Goal: Information Seeking & Learning: Learn about a topic

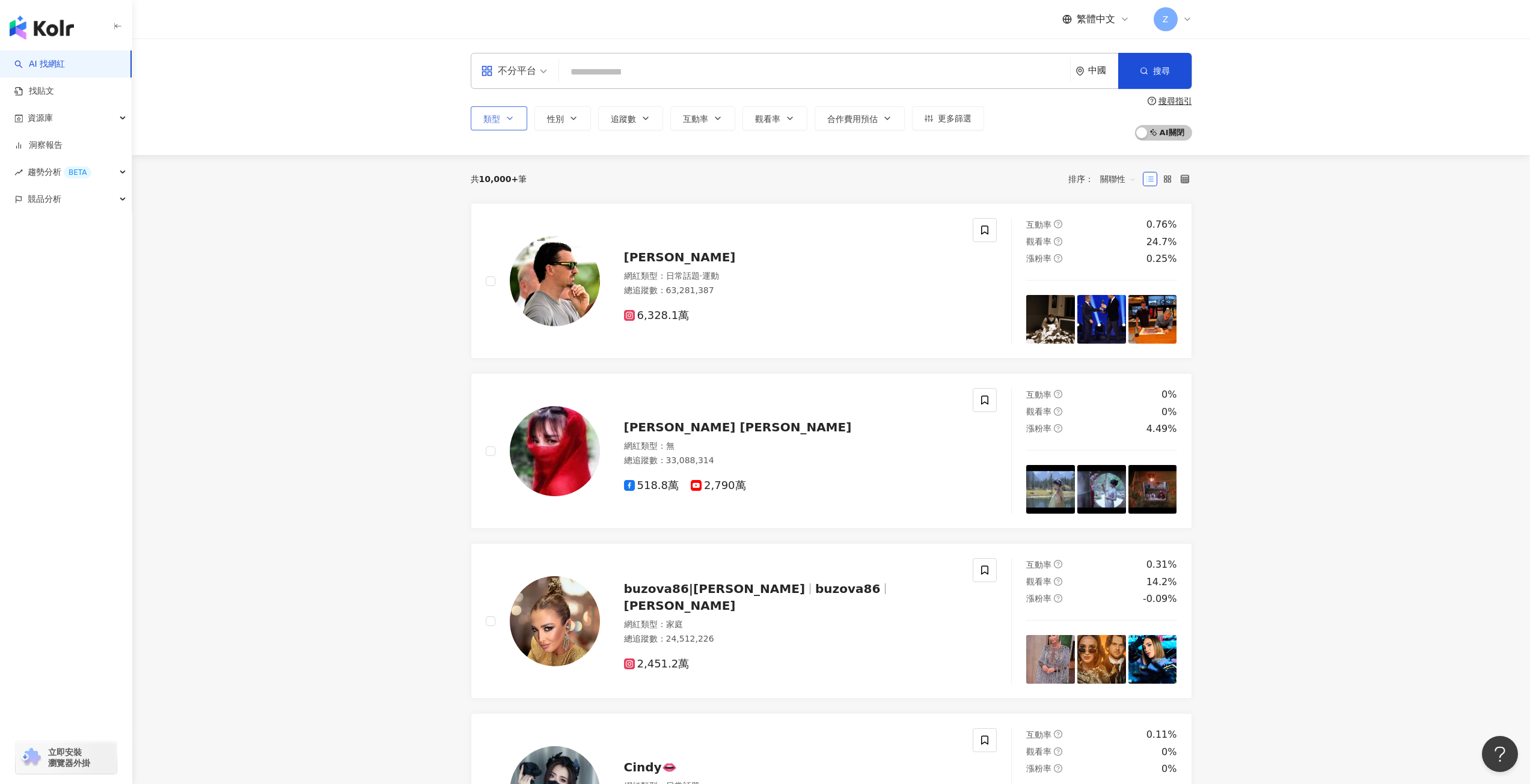
click at [514, 118] on icon "button" at bounding box center [510, 118] width 10 height 10
drag, startPoint x: 1018, startPoint y: 132, endPoint x: 1093, endPoint y: 86, distance: 88.0
click at [1020, 132] on div "類型 搜尋或選擇您想要的類型： 搜尋 藝術與娛樂 美妝時尚 氣候和環境 日常話題 教育與學習 家庭 財經 美食 命理占卜 遊戲 法政社會 生活風格 影視娛樂 …" at bounding box center [831, 118] width 722 height 44
click at [1093, 73] on div "中國" at bounding box center [1102, 70] width 30 height 11
drag, startPoint x: 1107, startPoint y: 266, endPoint x: 1113, endPoint y: 131, distance: 135.1
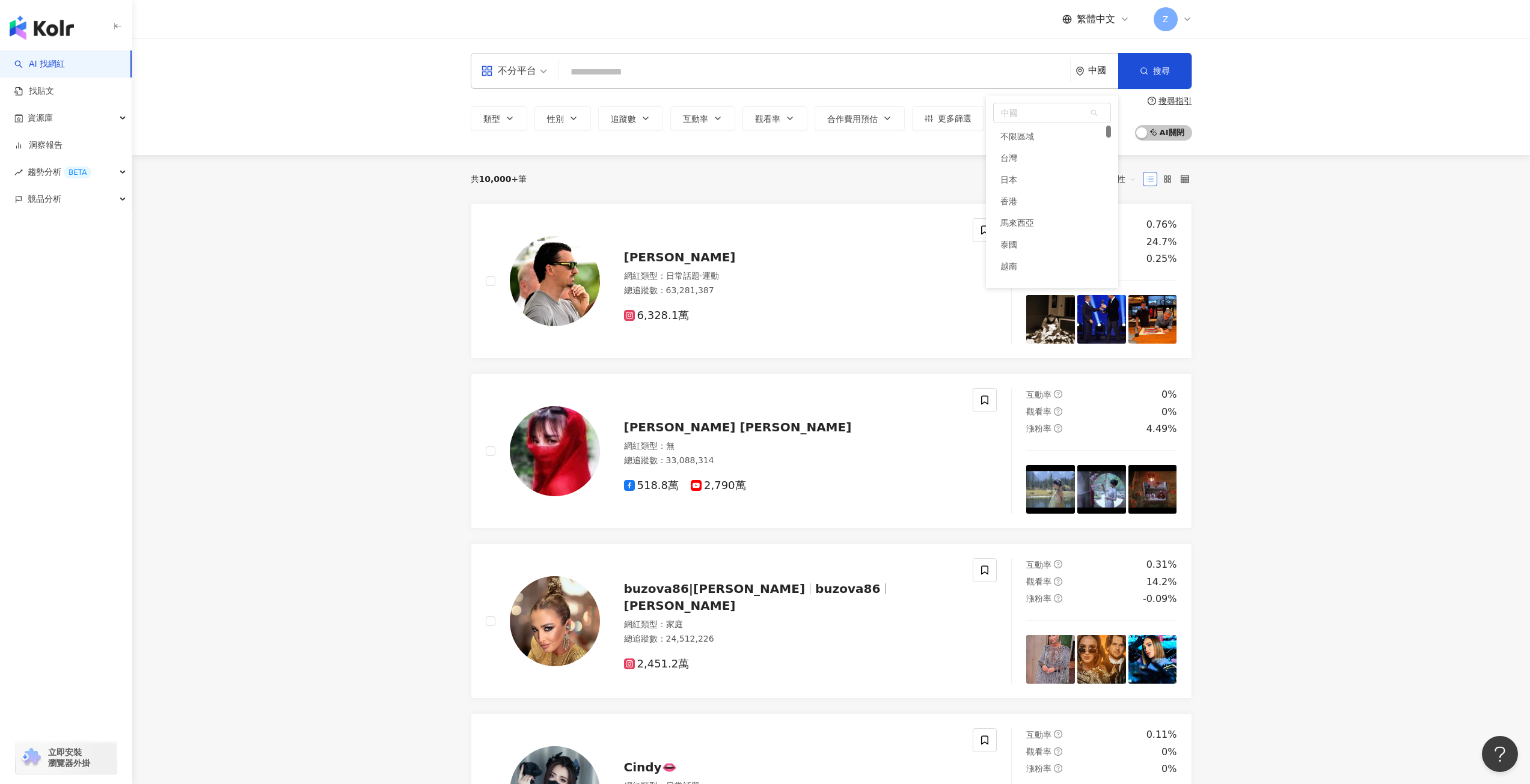
click at [1113, 131] on div "中國 ve vg vi 不限區域 台灣 日本 香港 馬來西亞 泰國 越南 新加坡" at bounding box center [1051, 192] width 132 height 193
click at [1008, 251] on div "韓國" at bounding box center [1008, 249] width 16 height 21
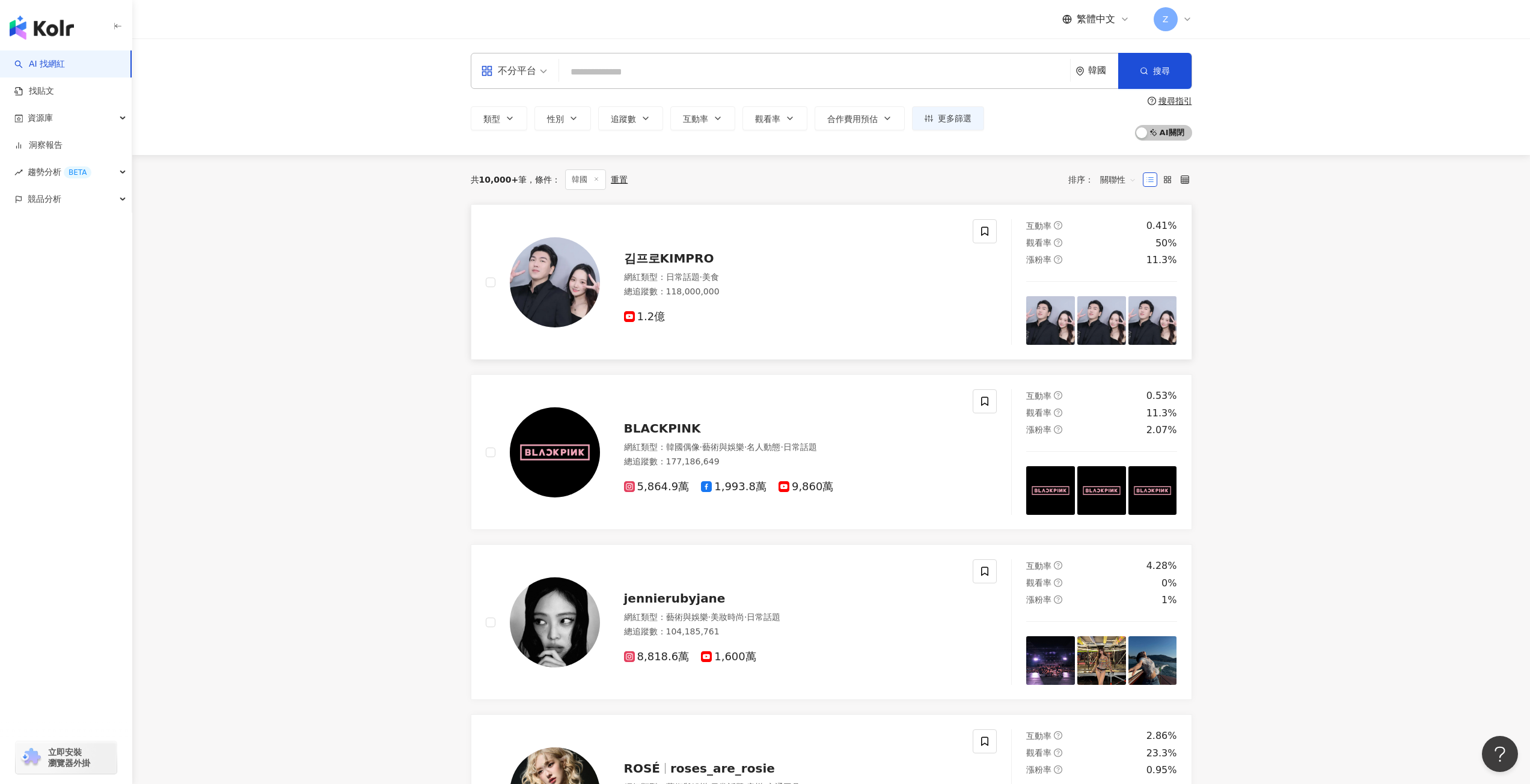
click at [652, 256] on span "김프로KIMPRO" at bounding box center [670, 258] width 91 height 14
click at [506, 119] on icon "button" at bounding box center [510, 118] width 10 height 10
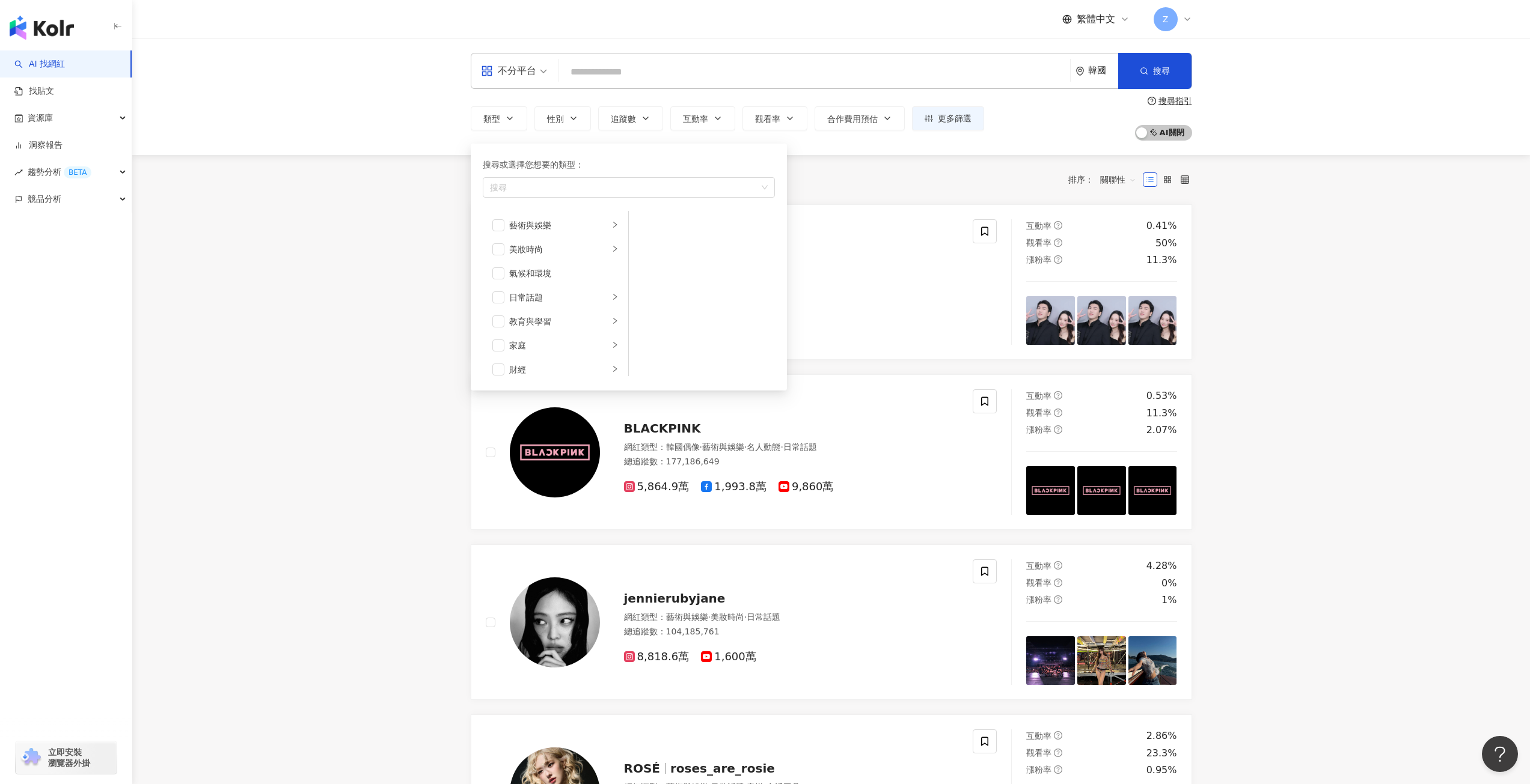
drag, startPoint x: 905, startPoint y: 189, endPoint x: 886, endPoint y: 184, distance: 19.6
click at [904, 189] on div "共 10,000+ 筆 條件 ： 韓國 重置 排序： 關聯性" at bounding box center [831, 179] width 722 height 20
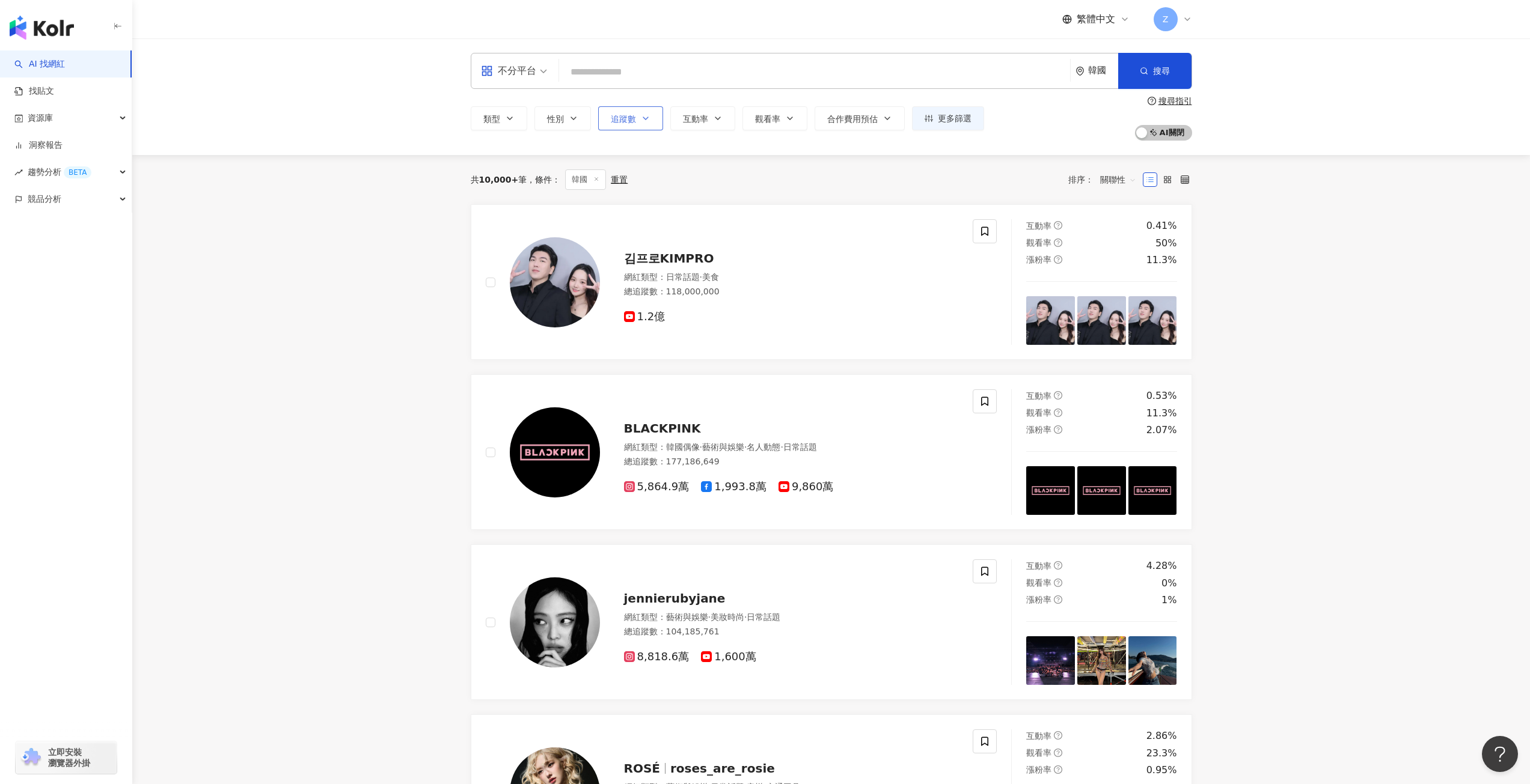
click at [643, 120] on icon "button" at bounding box center [646, 118] width 10 height 10
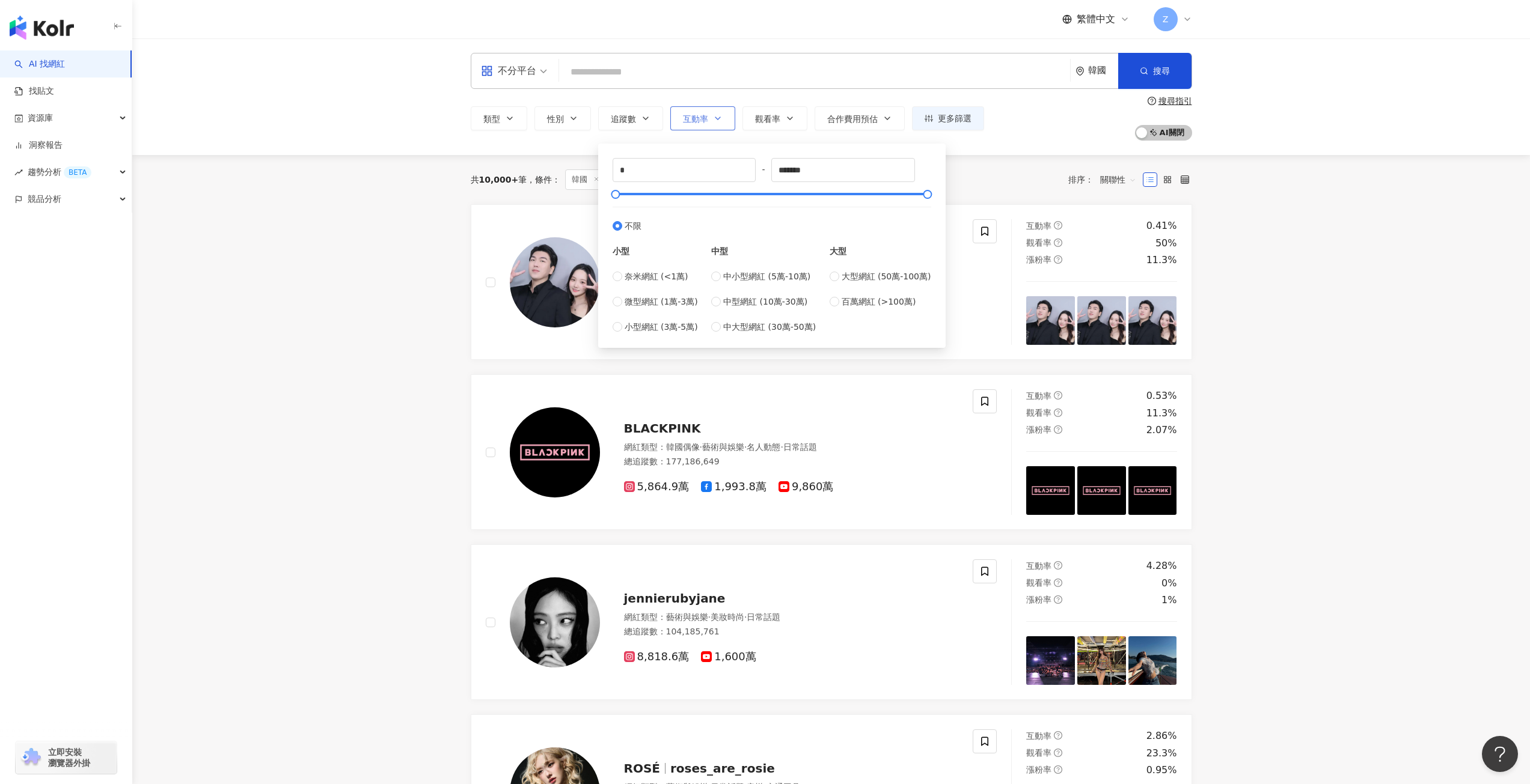
click at [708, 120] on button "互動率" at bounding box center [702, 118] width 65 height 24
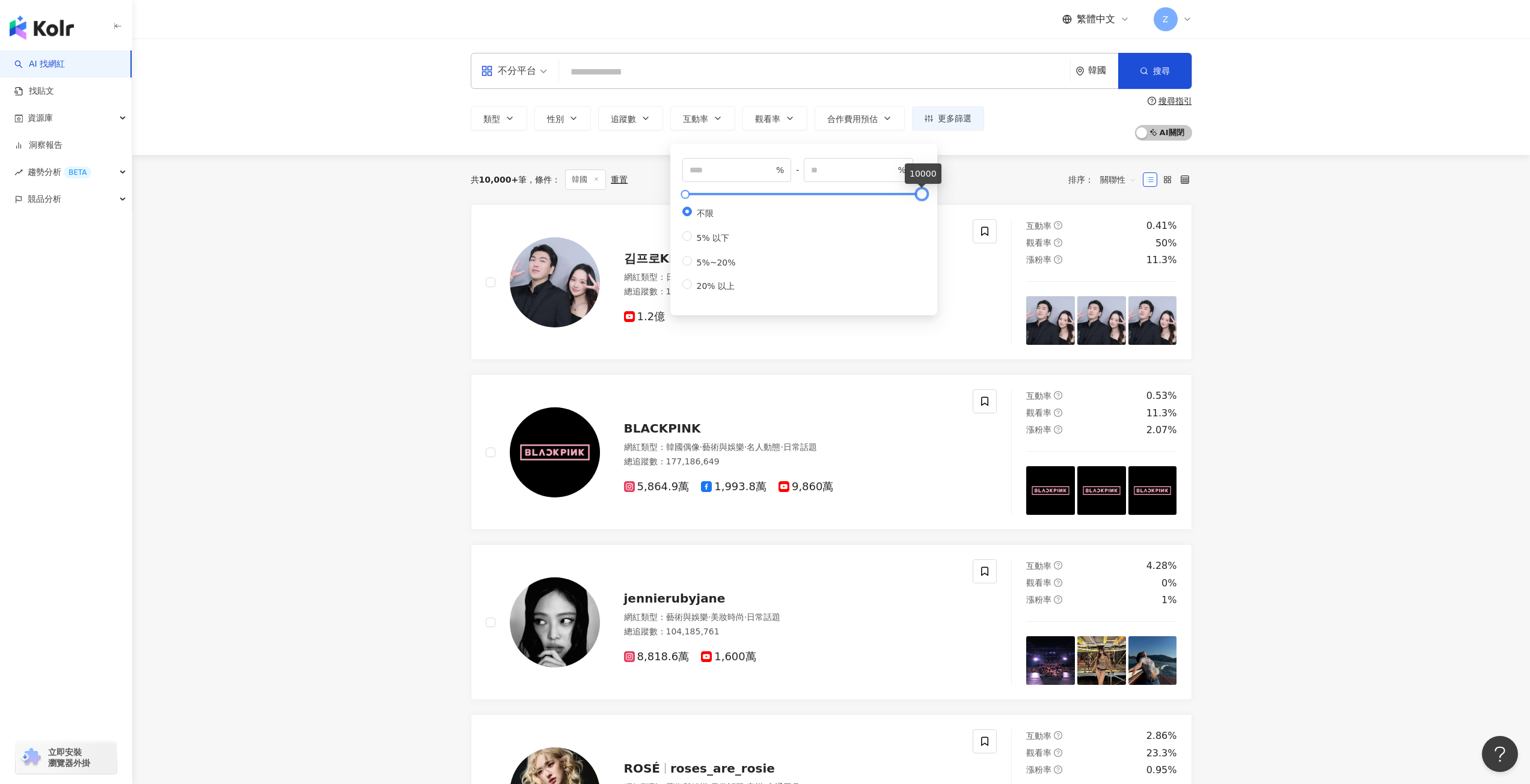
type input "*"
drag, startPoint x: 919, startPoint y: 195, endPoint x: 680, endPoint y: 197, distance: 239.0
click at [682, 197] on div at bounding box center [685, 194] width 7 height 7
type input "*"
click at [684, 191] on div at bounding box center [685, 194] width 7 height 7
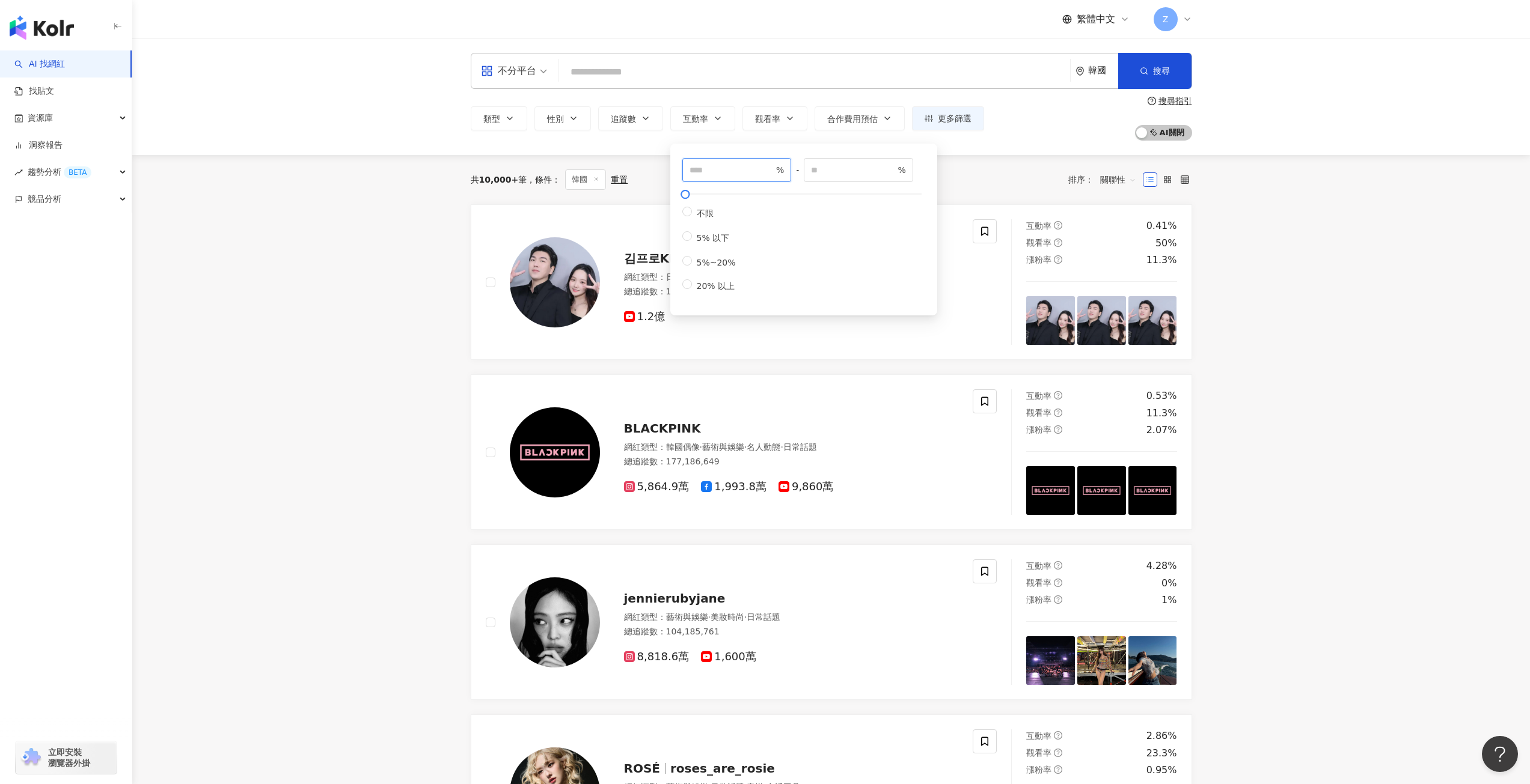
click at [730, 174] on input "*" at bounding box center [731, 170] width 84 height 13
type input "***"
click at [974, 185] on div "共 10,000+ 筆 條件 ： 韓國 重置 排序： 關聯性" at bounding box center [831, 179] width 722 height 20
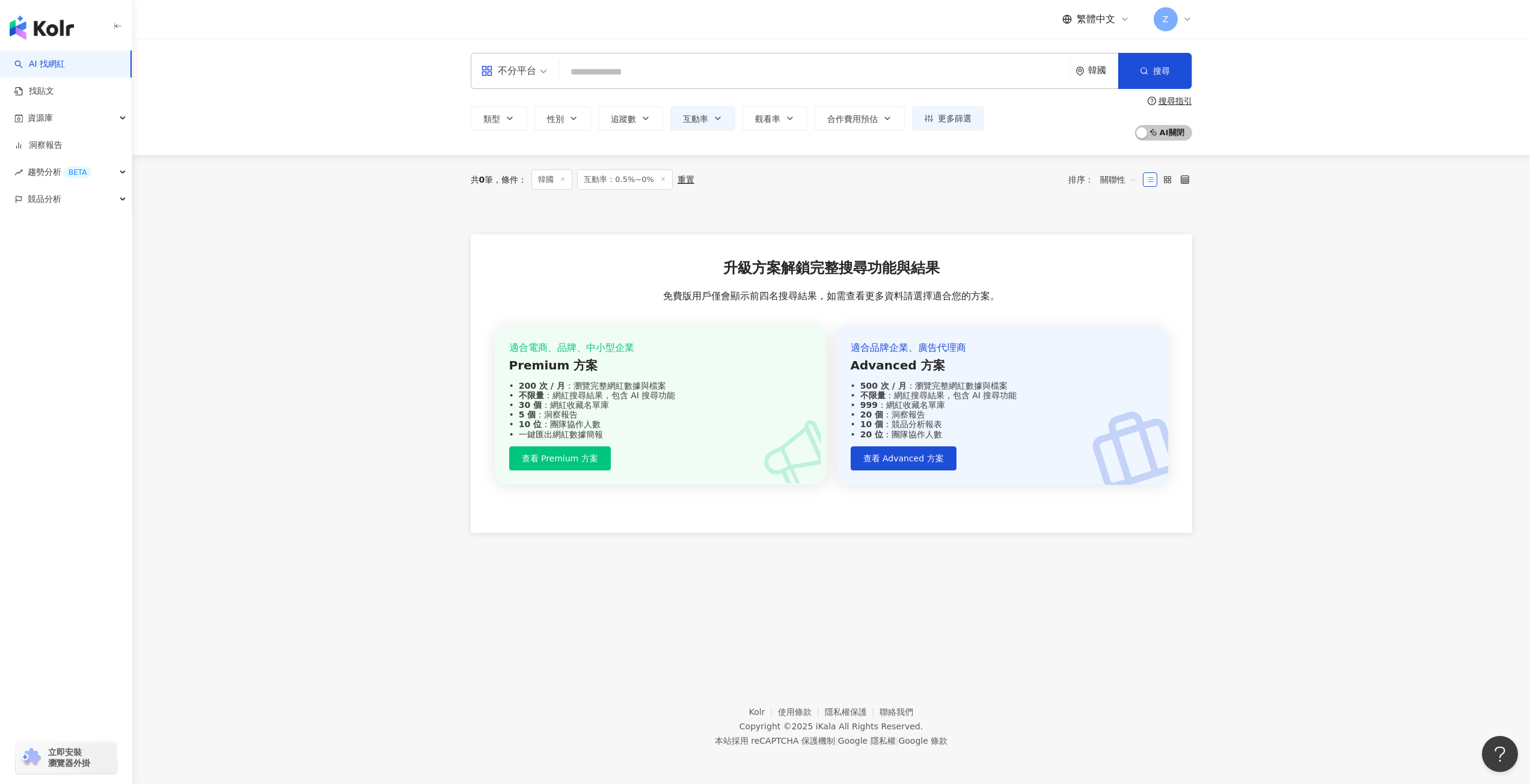
click at [666, 180] on icon at bounding box center [663, 179] width 6 height 6
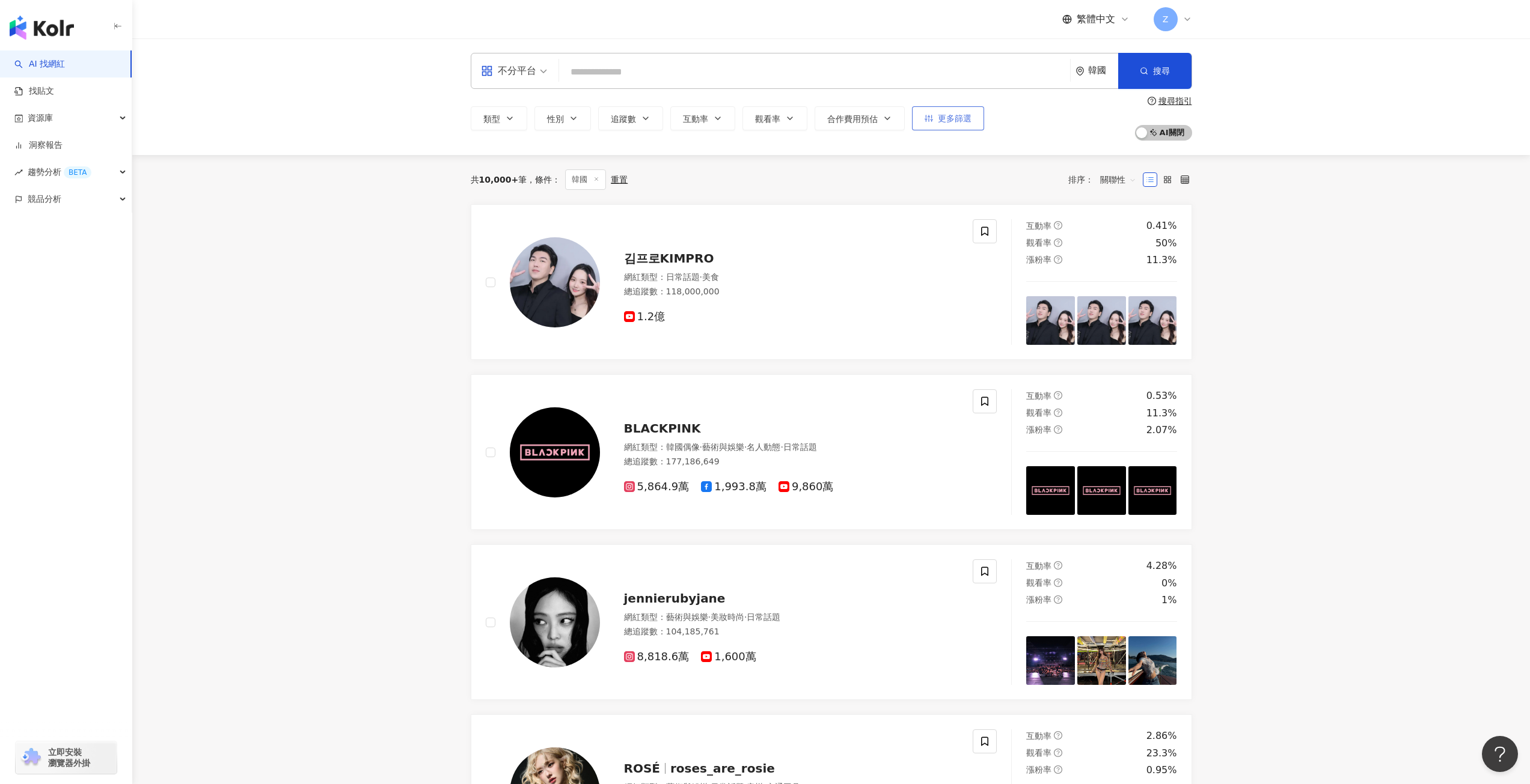
click at [958, 116] on span "更多篩選" at bounding box center [954, 118] width 34 height 10
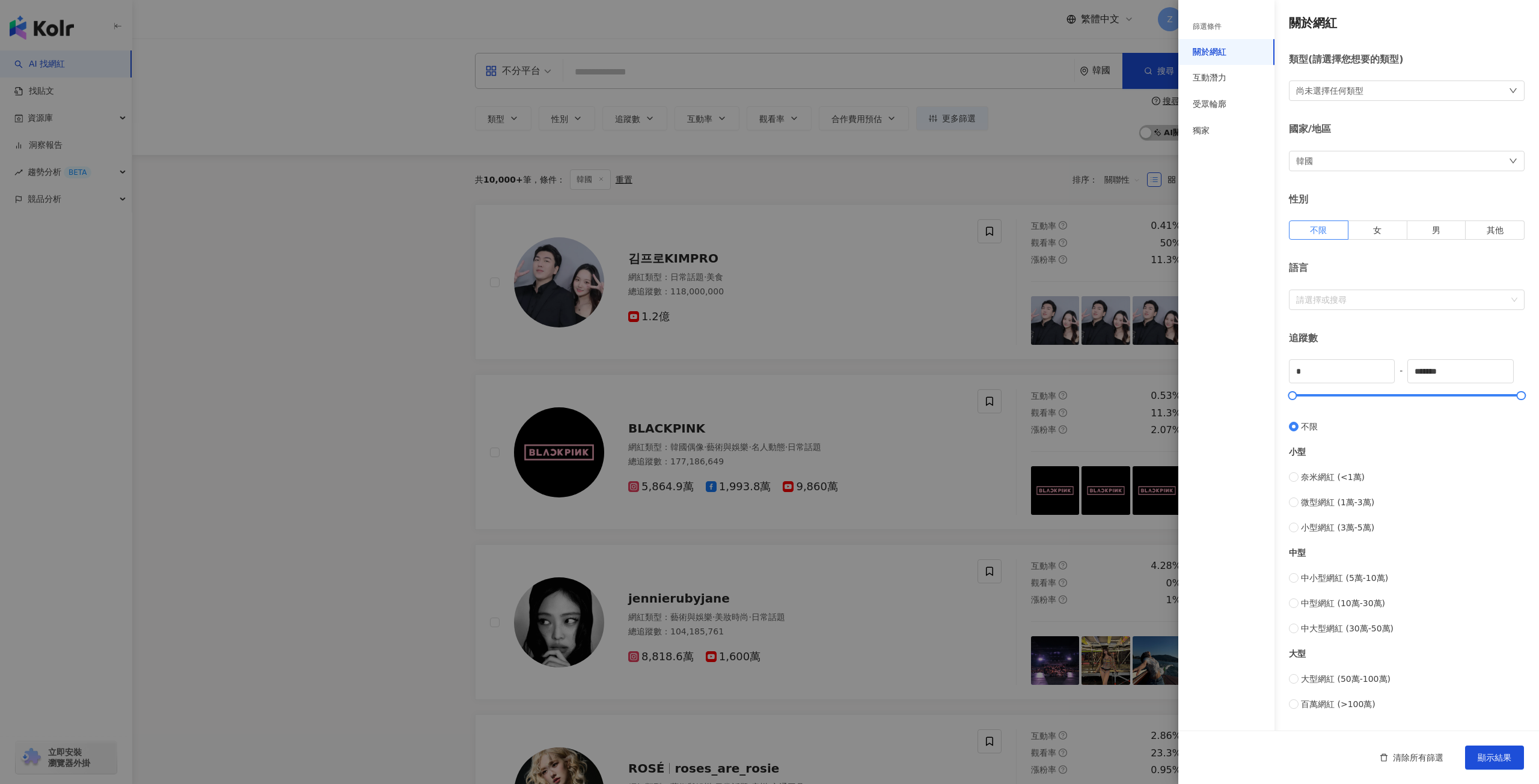
click at [1085, 175] on div at bounding box center [769, 392] width 1539 height 784
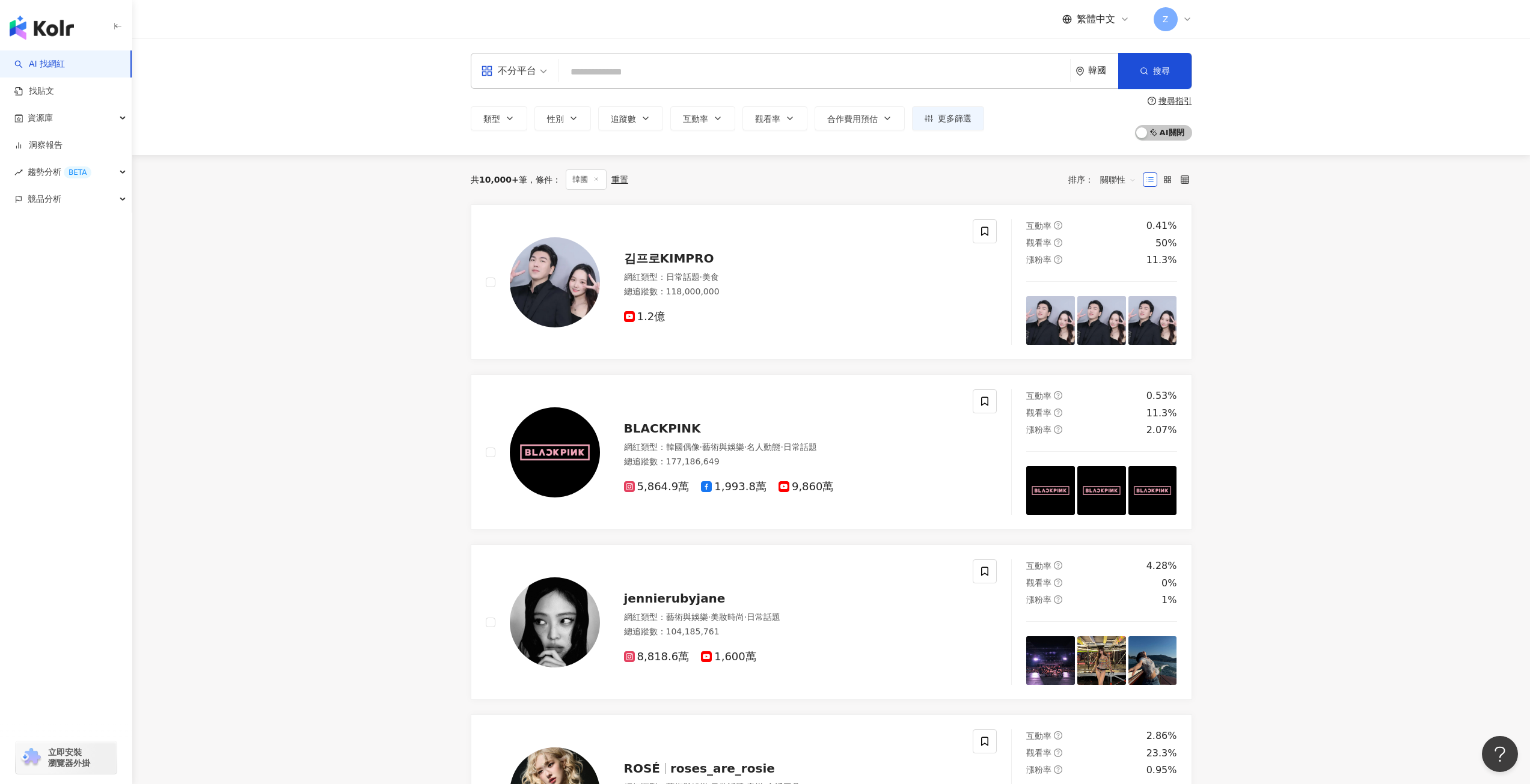
click at [544, 72] on span "不分平台" at bounding box center [514, 71] width 66 height 19
click at [528, 192] on div "TikTok" at bounding box center [517, 194] width 67 height 15
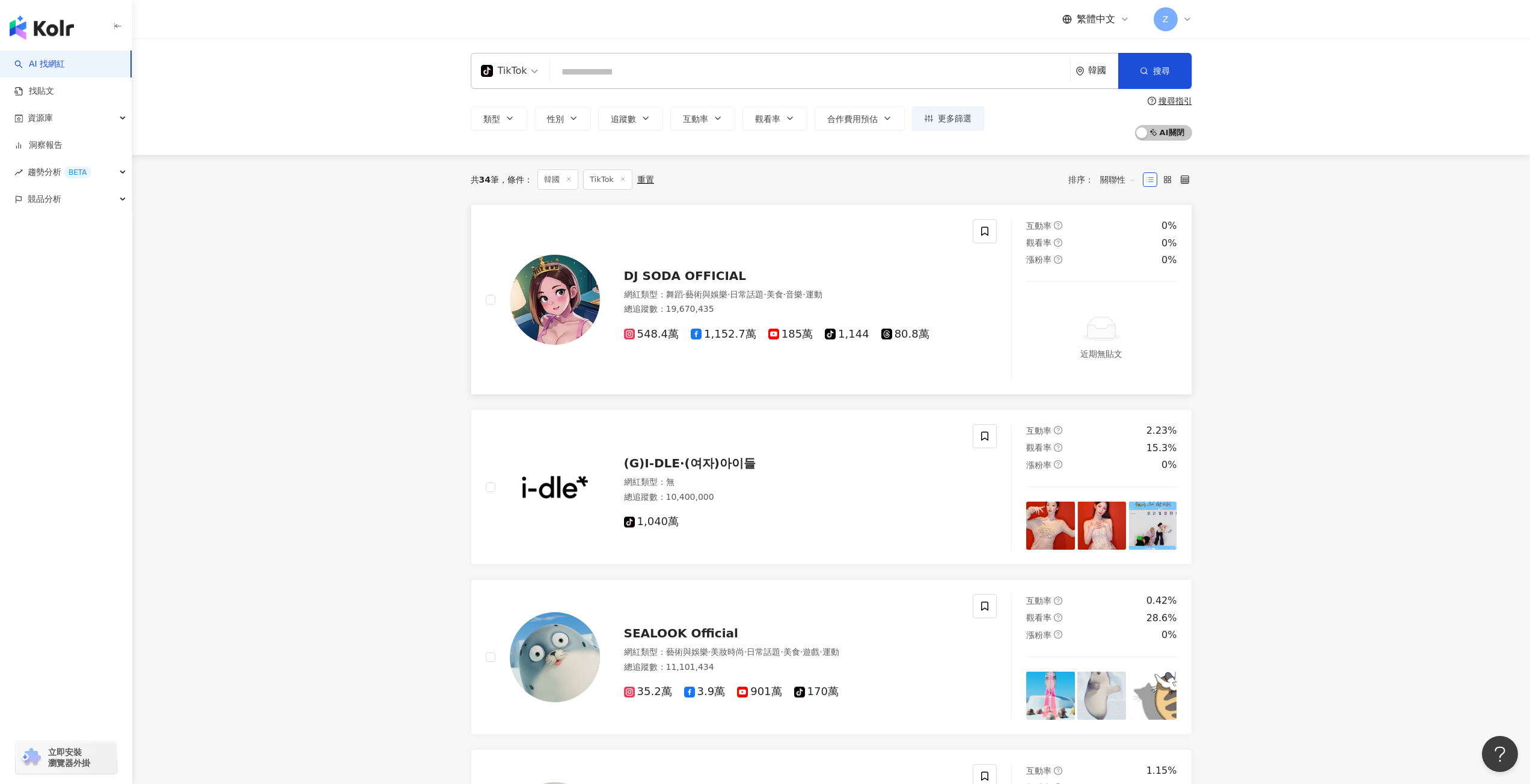
click at [696, 273] on span "DJ SODA OFFICIAL" at bounding box center [685, 275] width 122 height 14
click at [643, 118] on icon "button" at bounding box center [646, 118] width 10 height 10
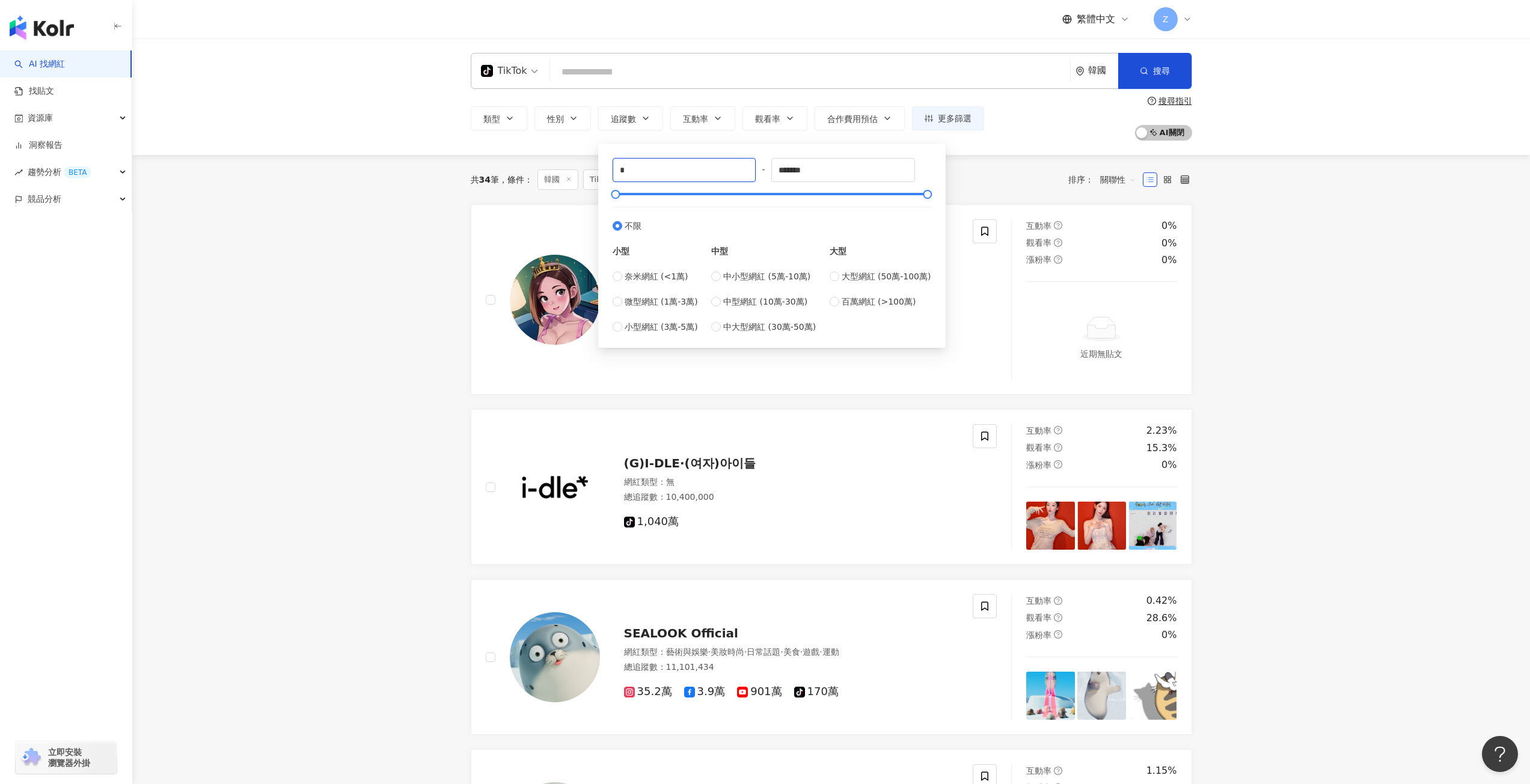
drag, startPoint x: 589, startPoint y: 183, endPoint x: 577, endPoint y: 183, distance: 12.0
click at [577, 183] on main "TikTok 韓國 搜尋 類型 性別 追蹤數 互動率 觀看率 合作費用預估 更多篩選 篩選條件 關於網紅 互動潛力 受眾輪廓 獨家 關於網紅 類型 ( 請選擇…" at bounding box center [831, 672] width 1397 height 1267
type input "****"
drag, startPoint x: 841, startPoint y: 172, endPoint x: 809, endPoint y: 174, distance: 32.1
click at [809, 174] on input "*******" at bounding box center [843, 170] width 143 height 23
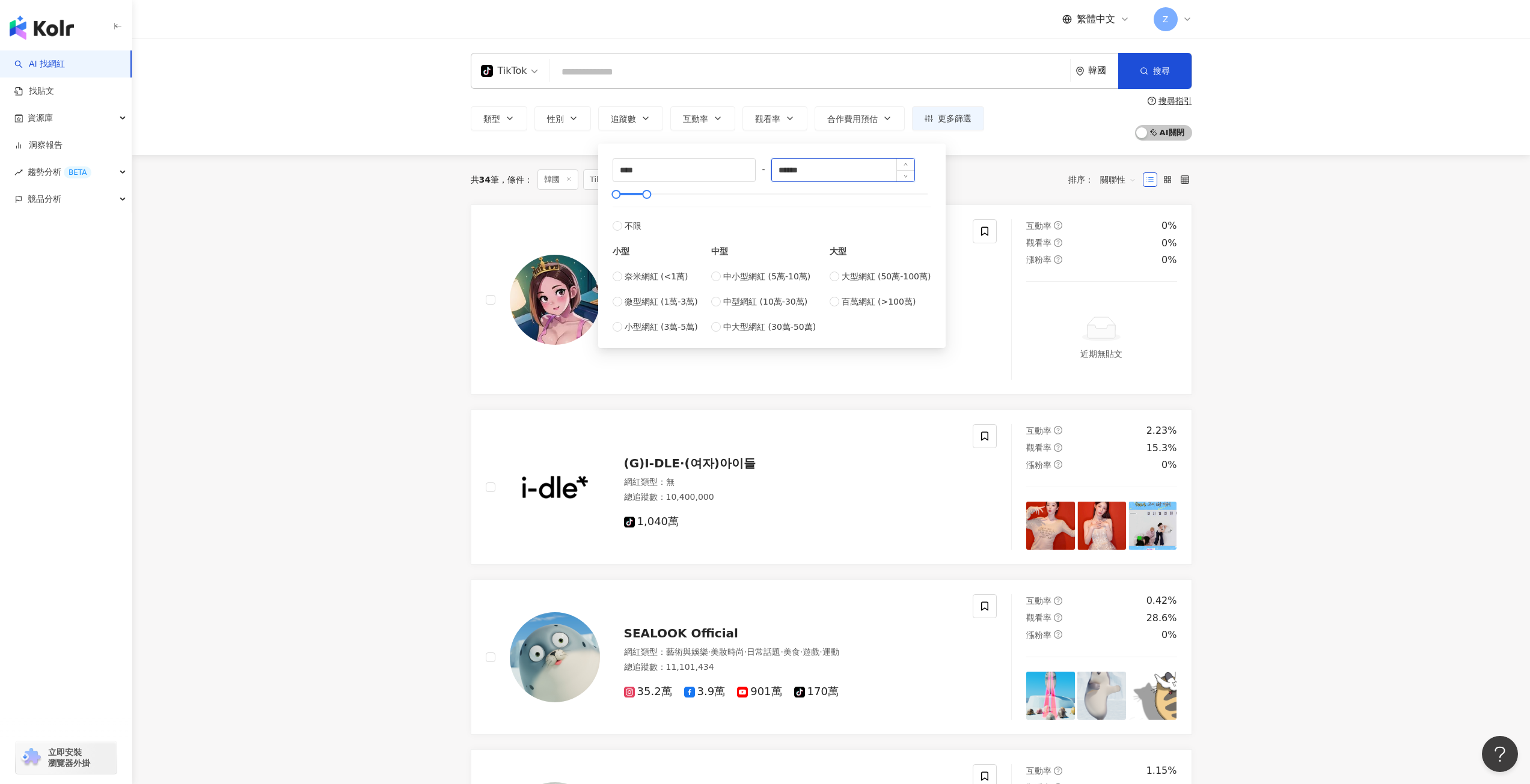
click at [794, 171] on input "******" at bounding box center [843, 170] width 143 height 23
type input "******"
click at [985, 173] on div "共 34 筆 條件 ： 韓國 TikTok 重置 排序： 關聯性" at bounding box center [831, 179] width 722 height 20
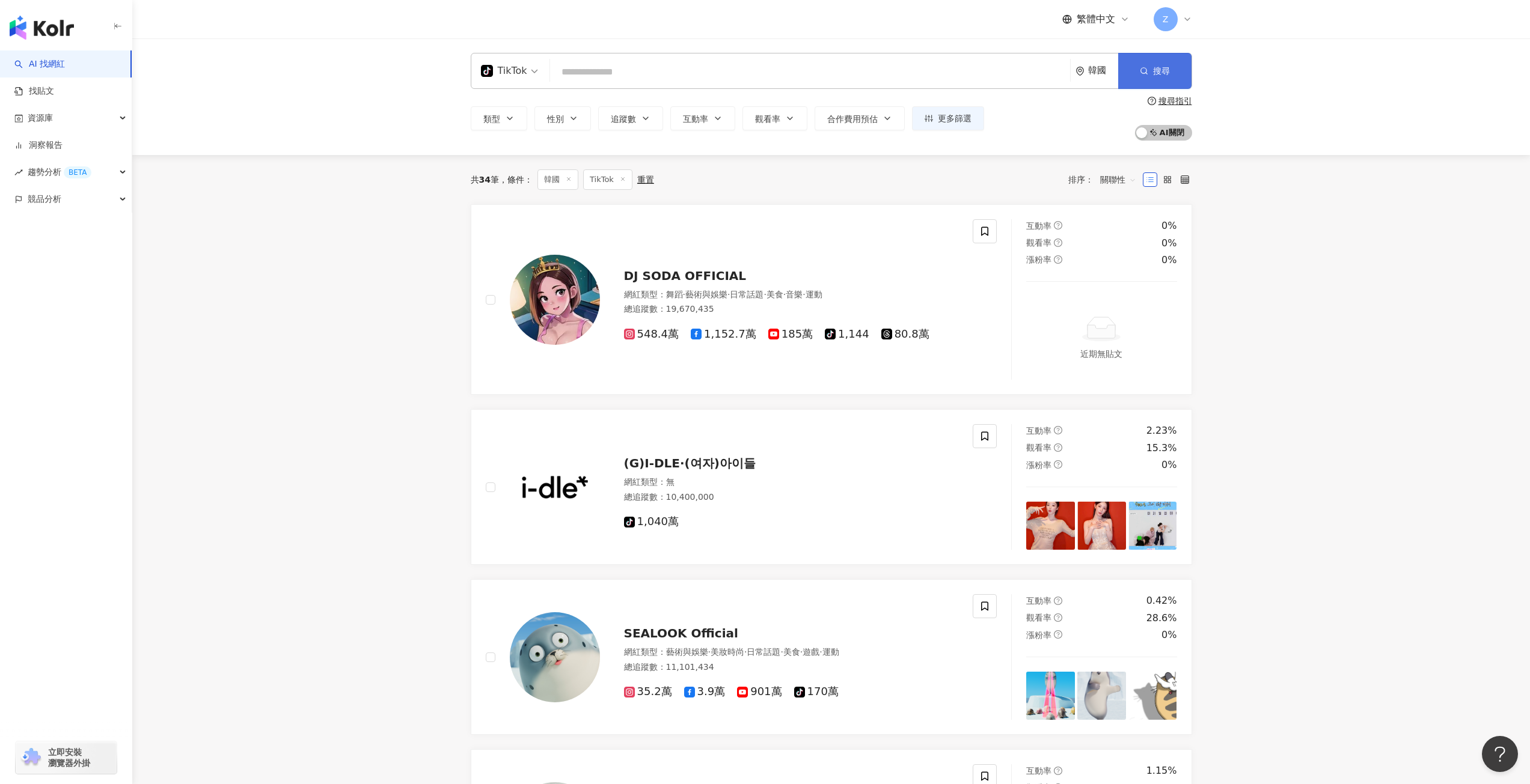
click at [1136, 74] on button "搜尋" at bounding box center [1154, 70] width 73 height 36
click at [947, 118] on span "更多篩選" at bounding box center [954, 118] width 34 height 10
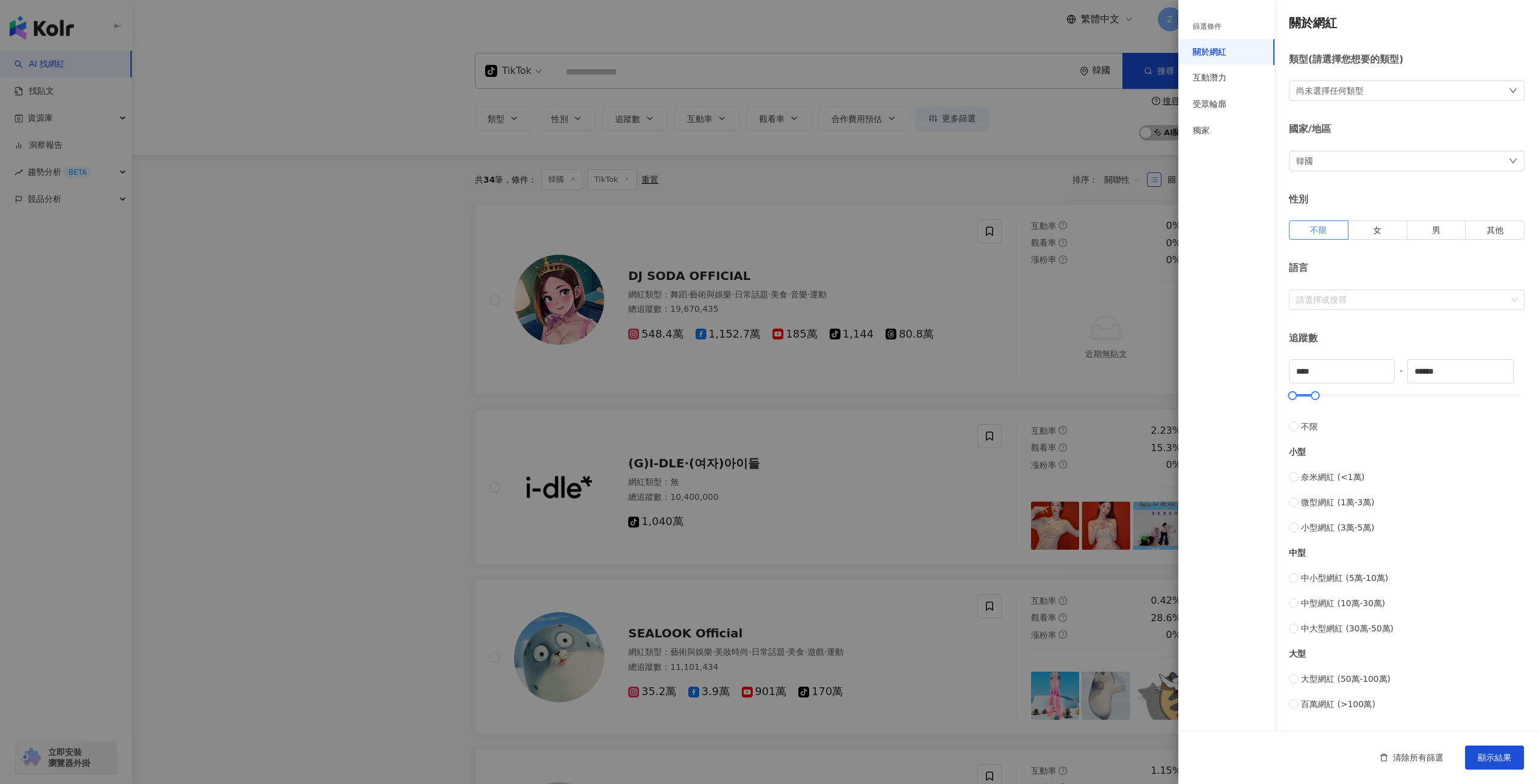
click at [929, 162] on div at bounding box center [769, 392] width 1539 height 784
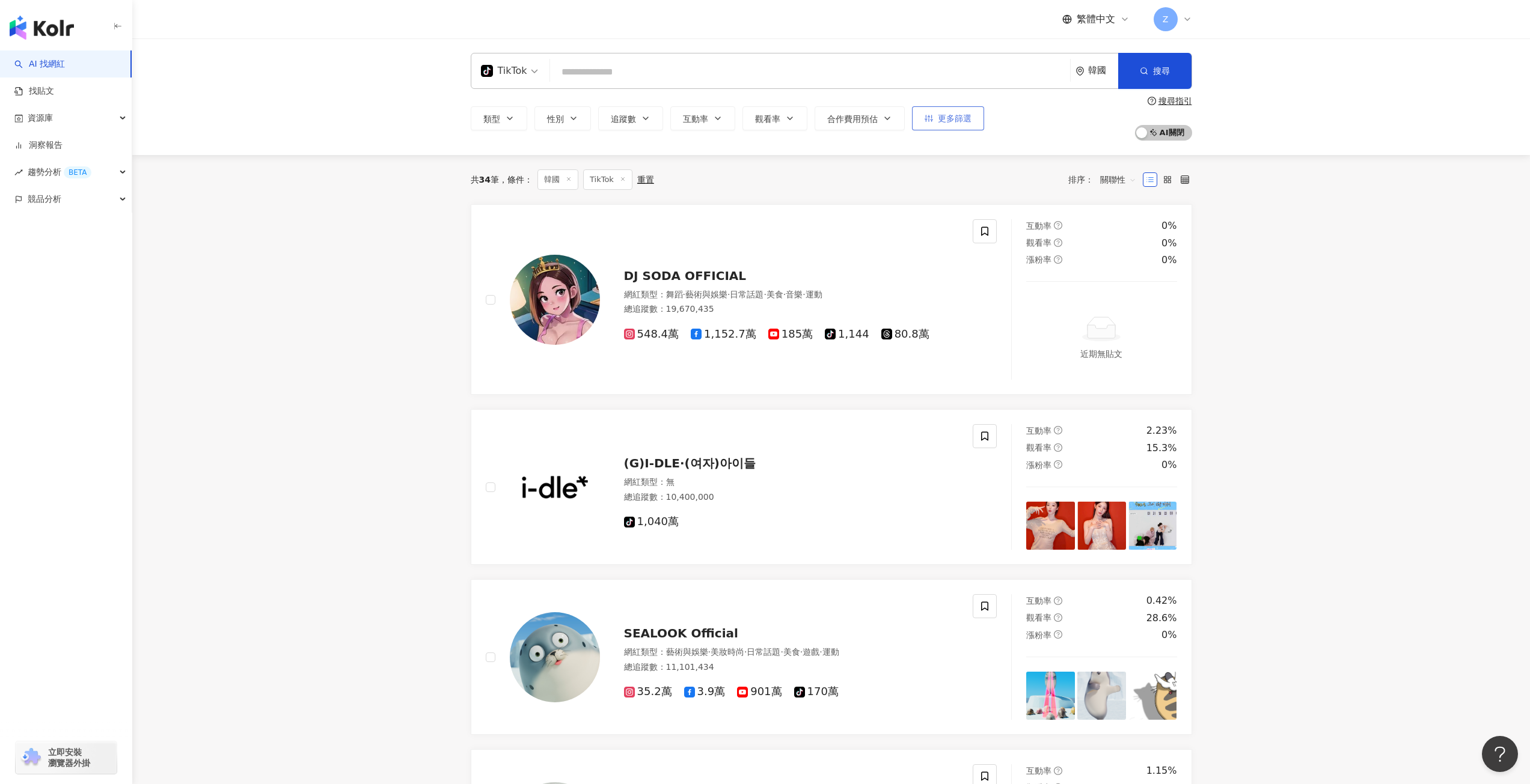
click at [926, 118] on icon "button" at bounding box center [928, 118] width 9 height 7
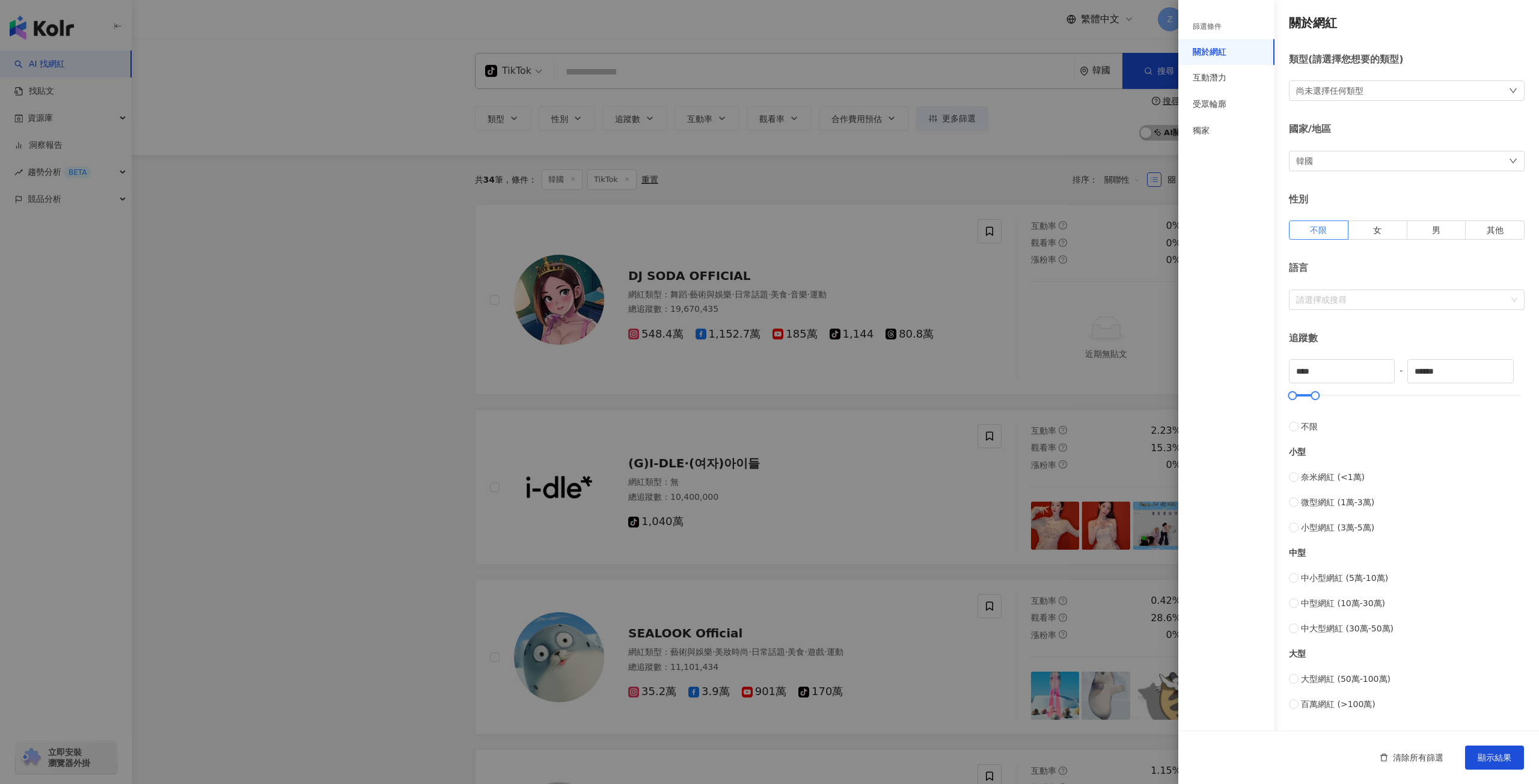
click at [725, 165] on div at bounding box center [769, 392] width 1539 height 784
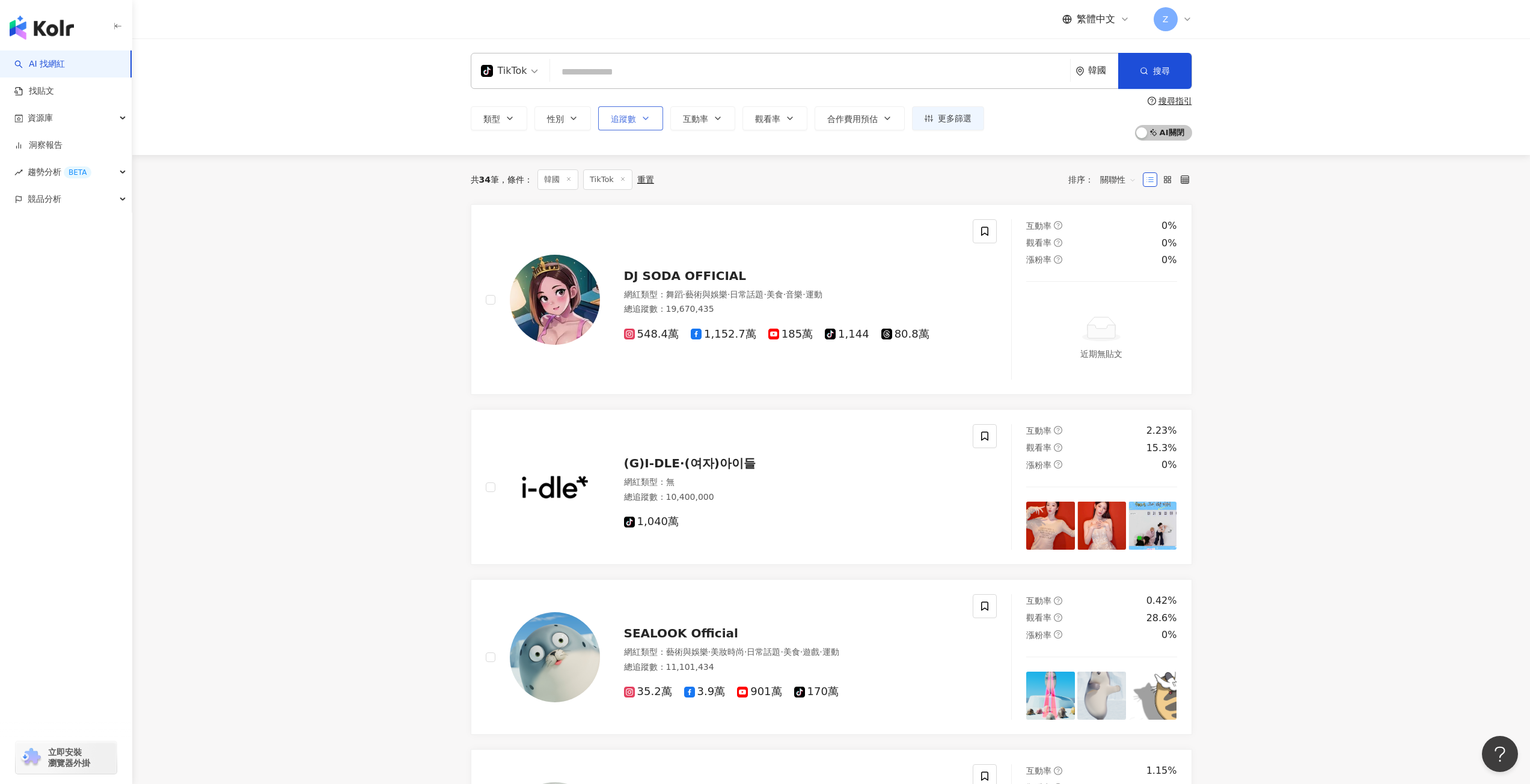
click at [645, 118] on icon "button" at bounding box center [646, 118] width 10 height 10
type input "*"
type input "*******"
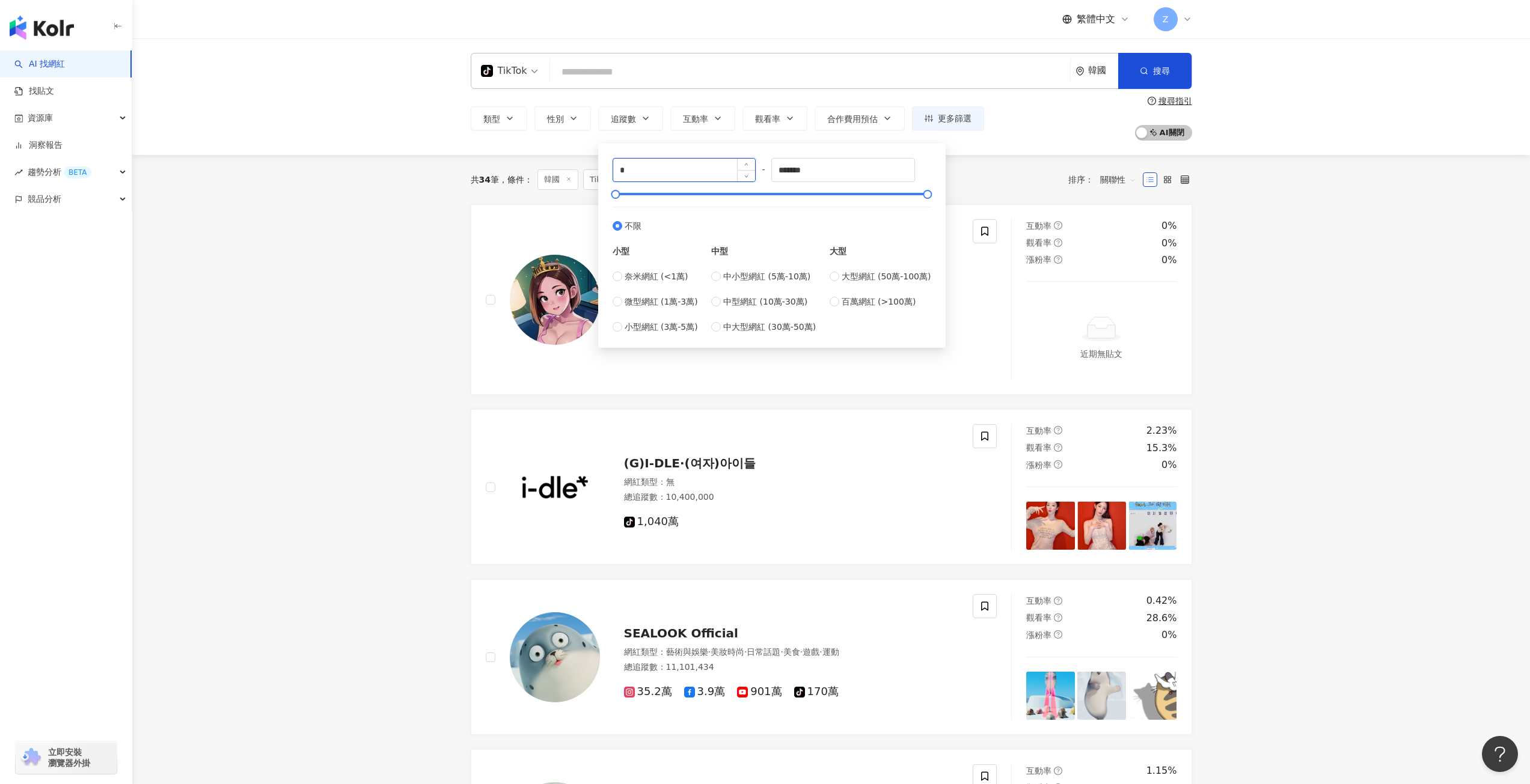
click at [675, 168] on input "*" at bounding box center [684, 170] width 143 height 23
type input "****"
click at [824, 168] on input "*******" at bounding box center [843, 170] width 143 height 23
type input "******"
click at [498, 210] on link "DJ SODA OFFICIAL 網紅類型 ： 舞蹈 · 藝術與娛樂 · 日常話題 · 美食 · 音樂 · 運動 總追蹤數 ： 19,670,435 548.…" at bounding box center [831, 300] width 722 height 191
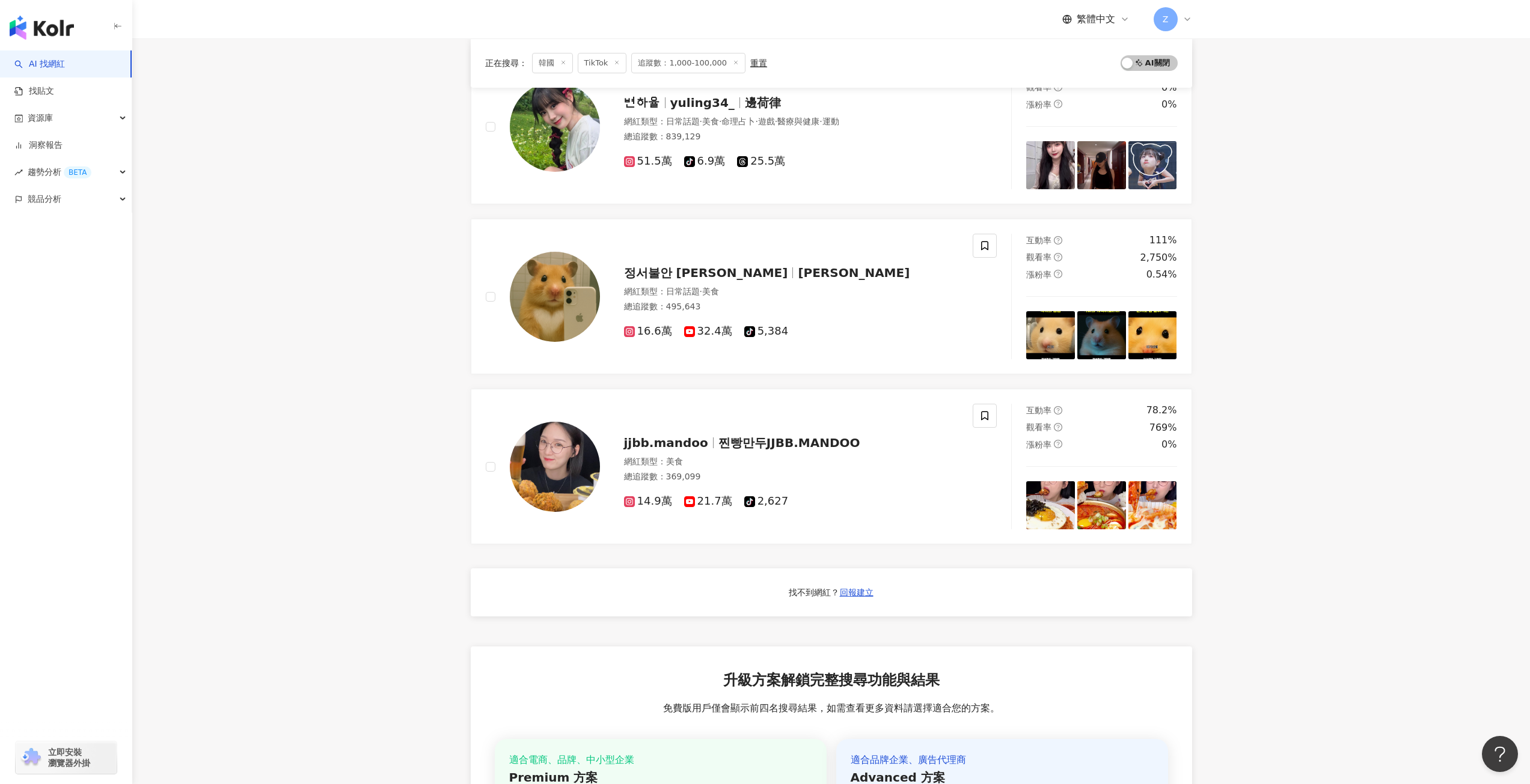
scroll to position [180, 0]
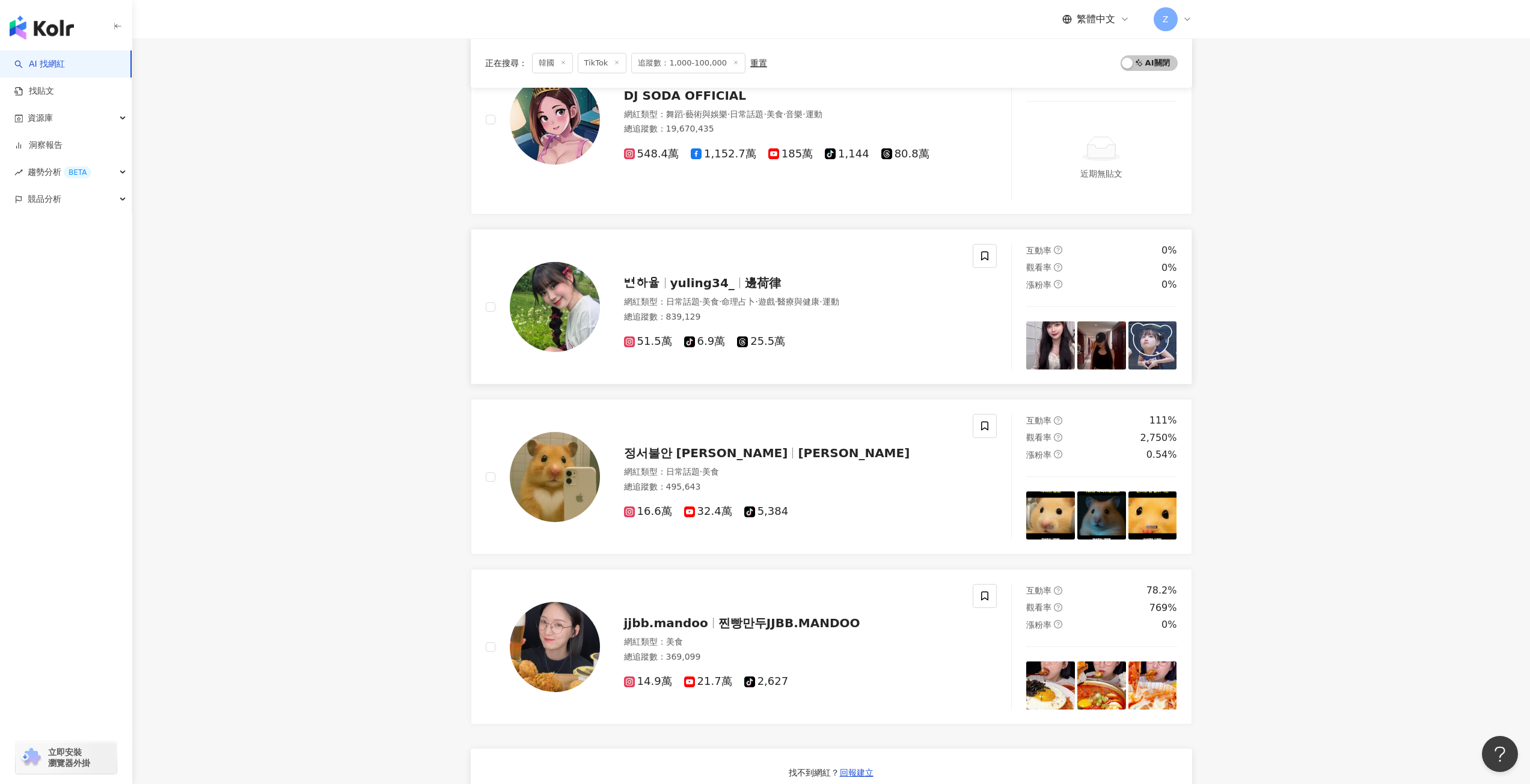
click at [685, 280] on span "yuling34_" at bounding box center [702, 282] width 65 height 14
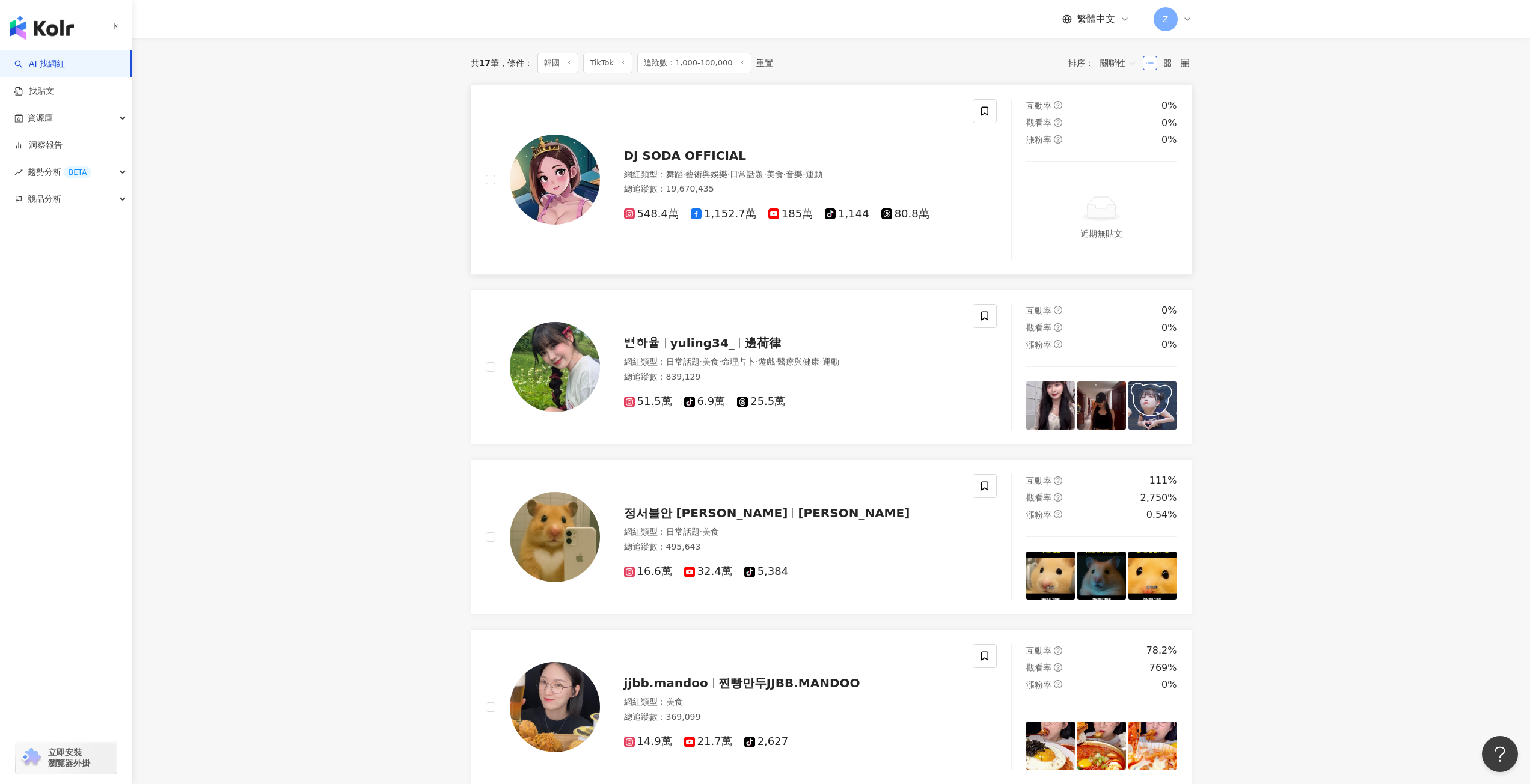
scroll to position [0, 0]
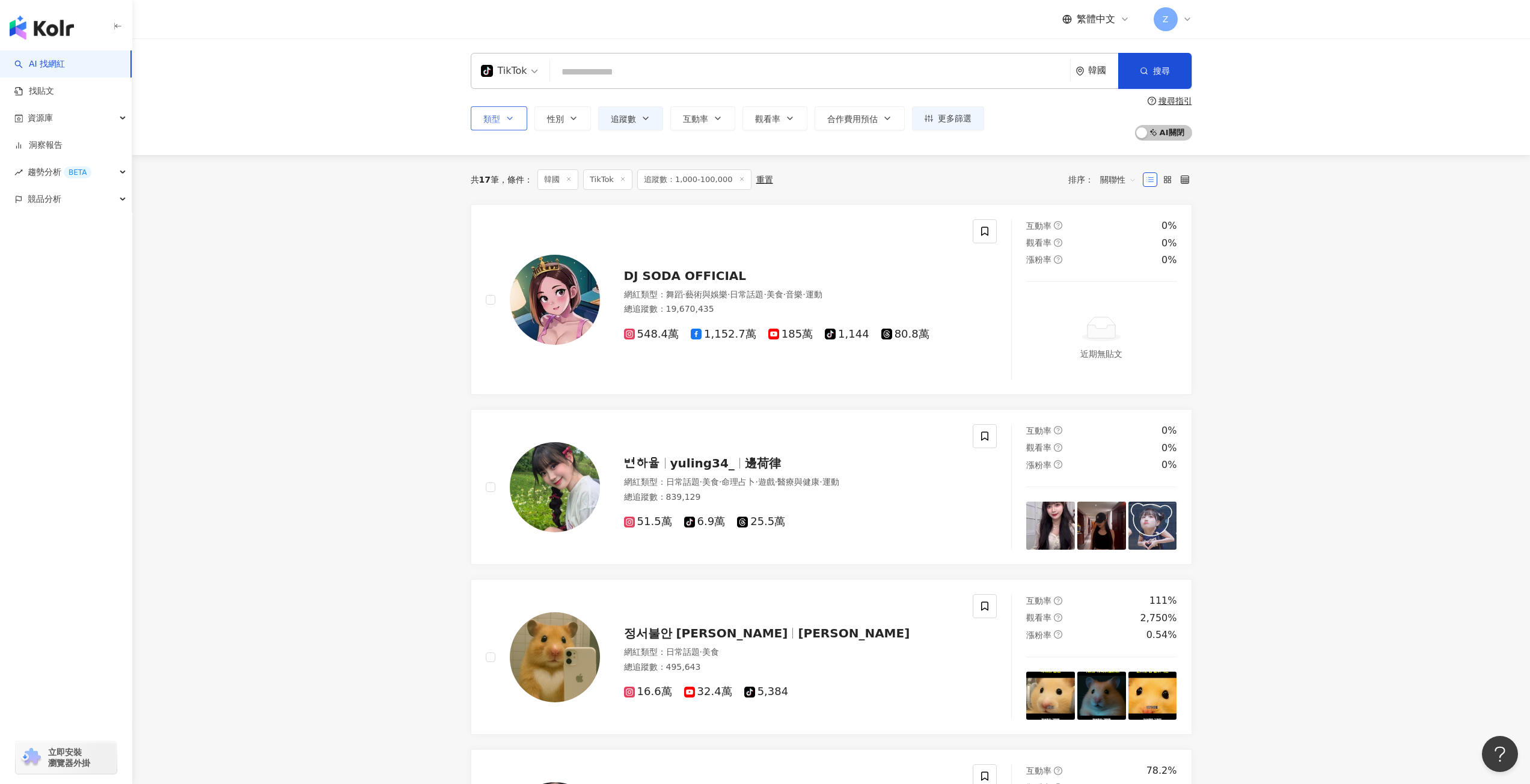
click at [508, 124] on button "類型" at bounding box center [498, 118] width 57 height 24
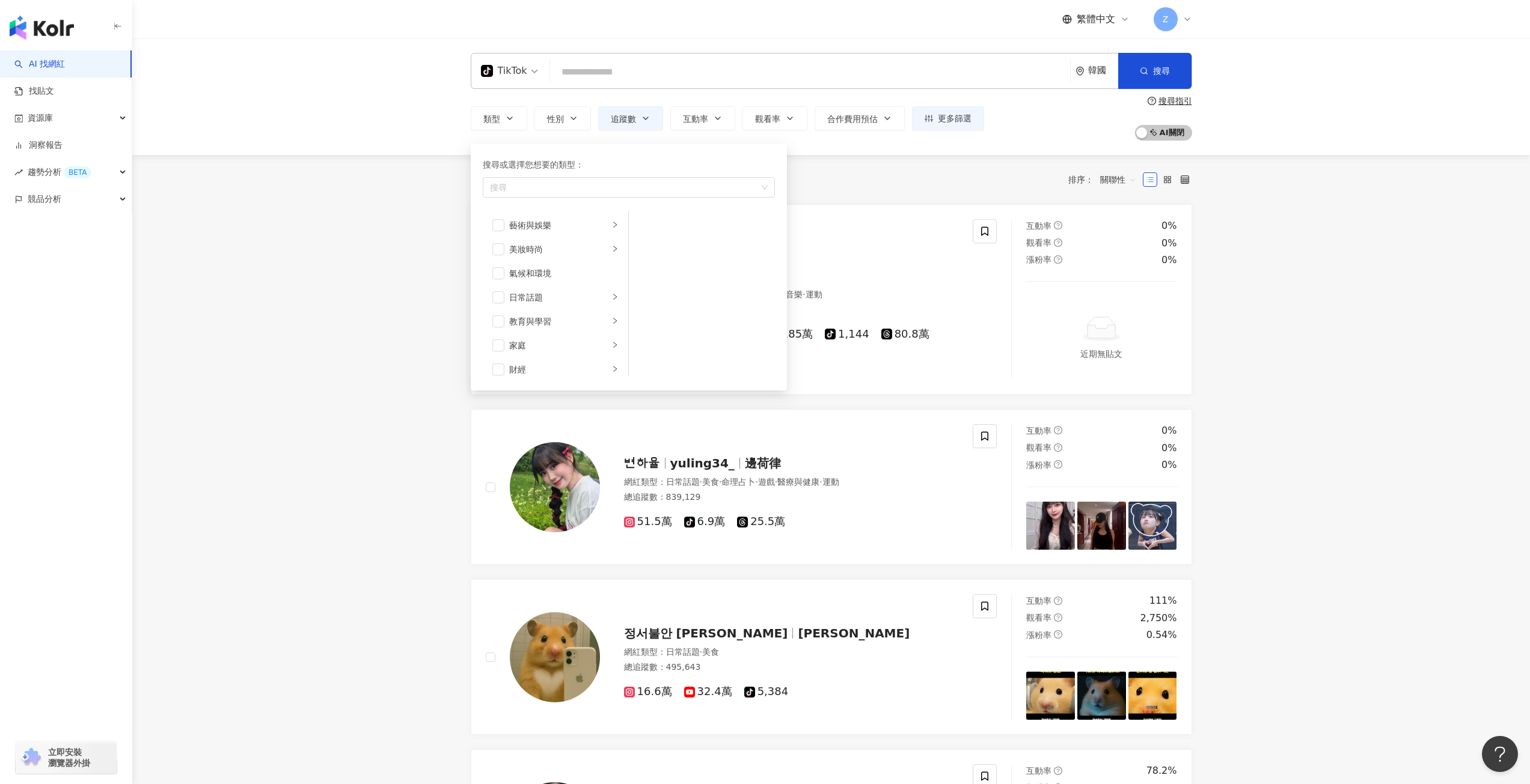
click at [512, 71] on div "TikTok" at bounding box center [504, 71] width 46 height 19
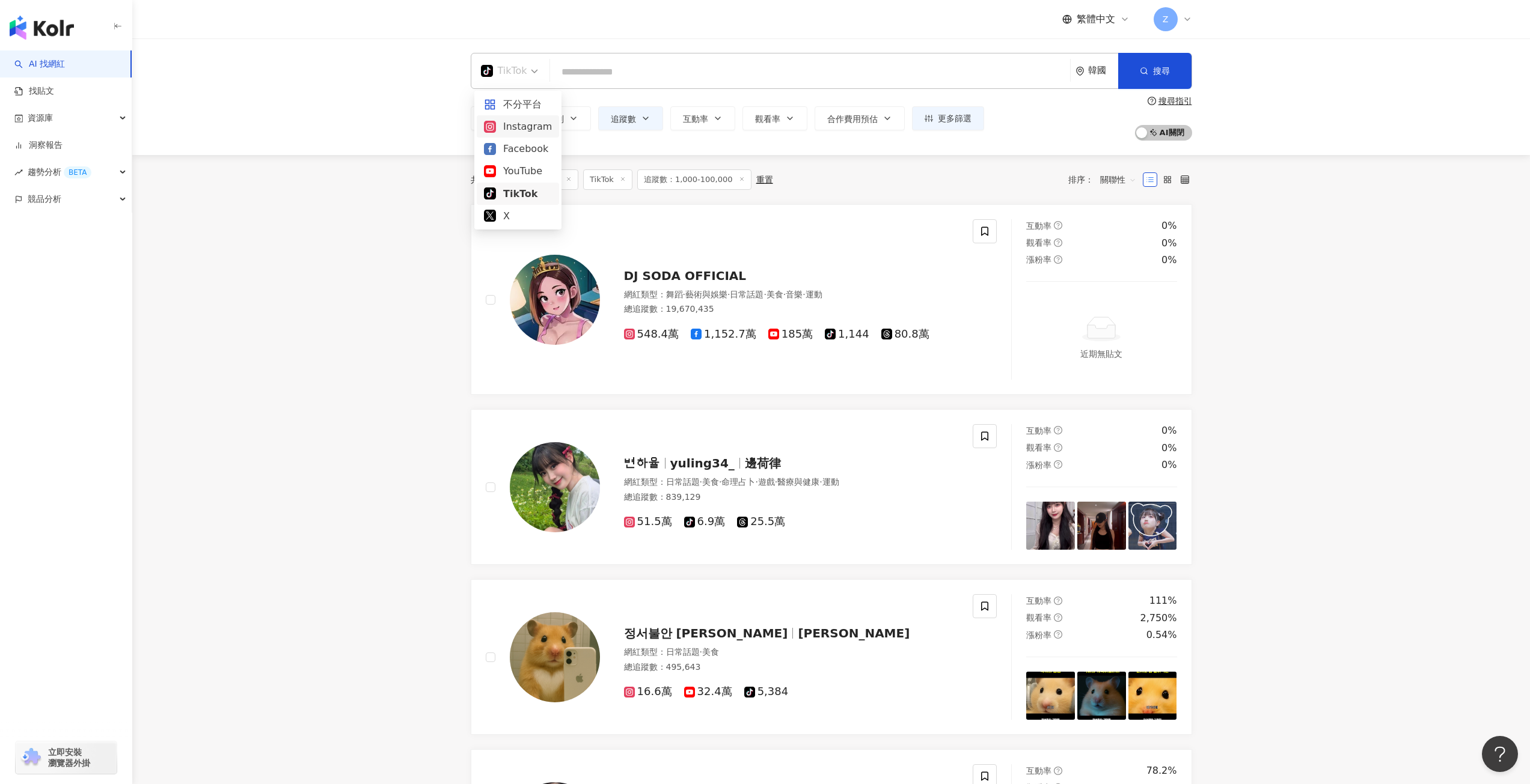
click at [520, 130] on div "Instagram" at bounding box center [517, 127] width 67 height 15
click at [1129, 79] on button "搜尋" at bounding box center [1154, 70] width 73 height 36
click at [526, 72] on span "TikTok" at bounding box center [509, 71] width 57 height 19
click at [529, 122] on div "Instagram" at bounding box center [517, 127] width 67 height 15
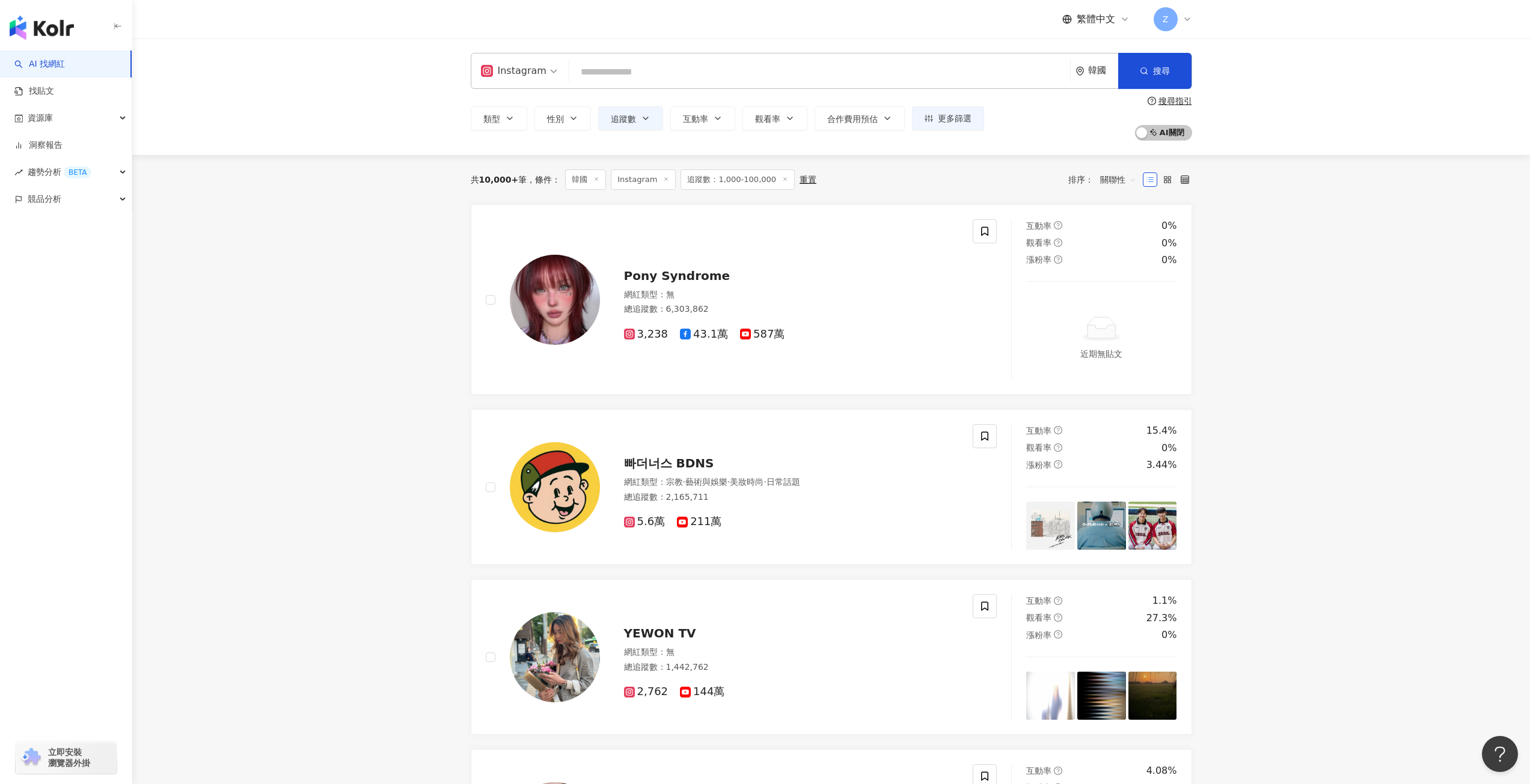
click at [542, 83] on span at bounding box center [518, 71] width 76 height 35
click at [339, 232] on main "Instagram 韓國 搜尋 類型 性別 追蹤數 互動率 觀看率 合作費用預估 更多篩選 篩選條件 關於網紅 互動潛力 受眾輪廓 獨家 關於網紅 類型 ( …" at bounding box center [831, 672] width 1397 height 1267
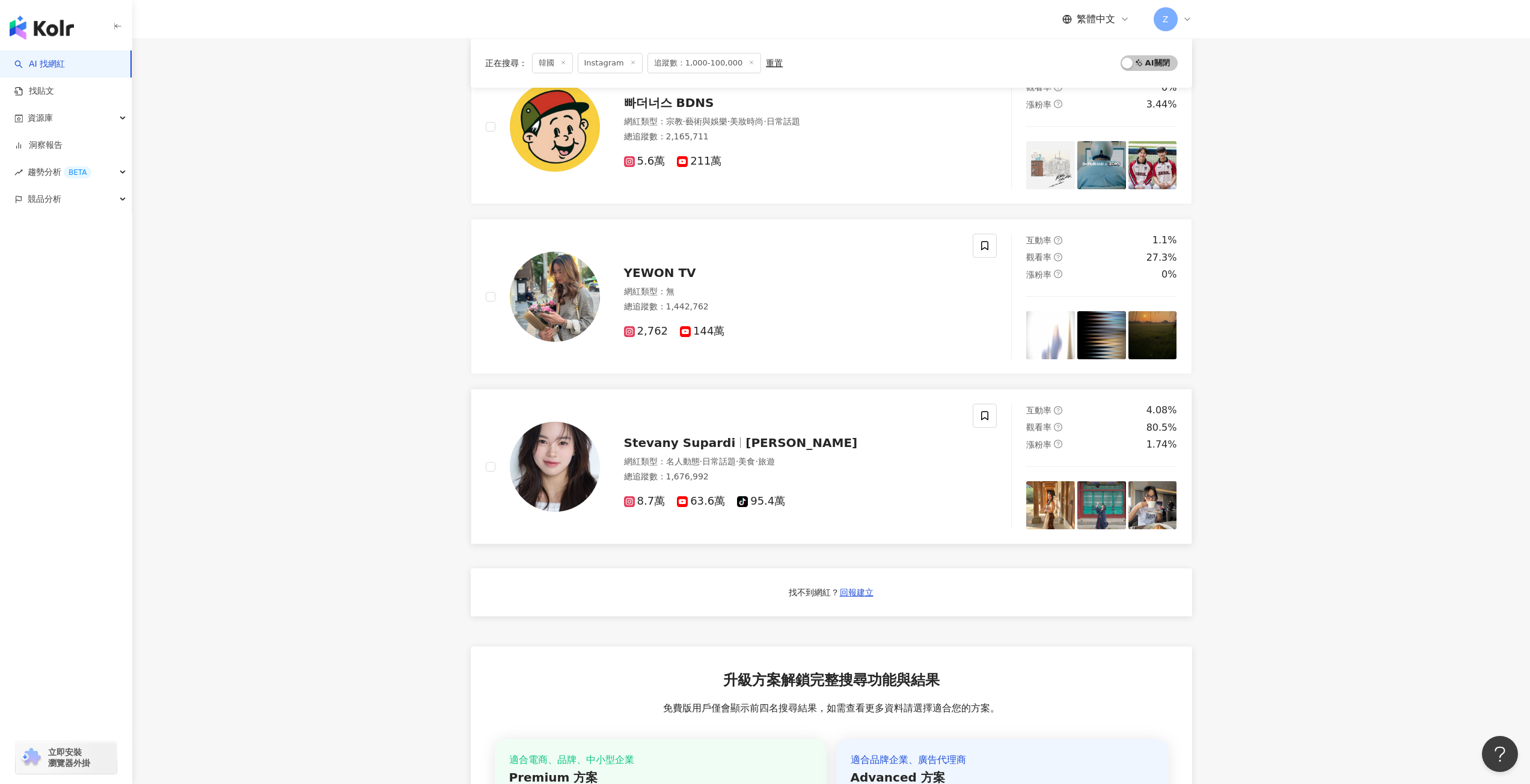
scroll to position [421, 0]
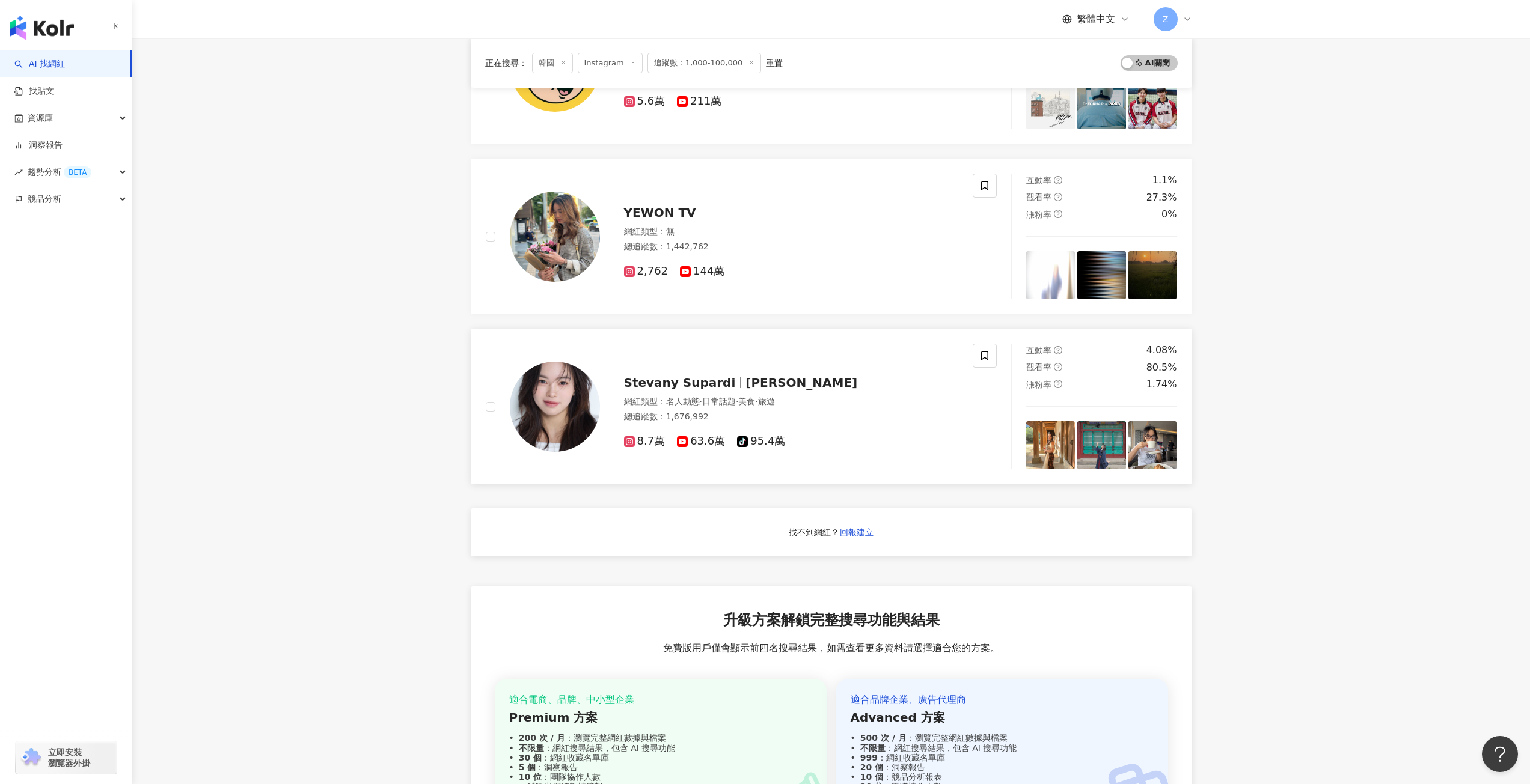
click at [746, 385] on span "[PERSON_NAME]" at bounding box center [802, 382] width 112 height 14
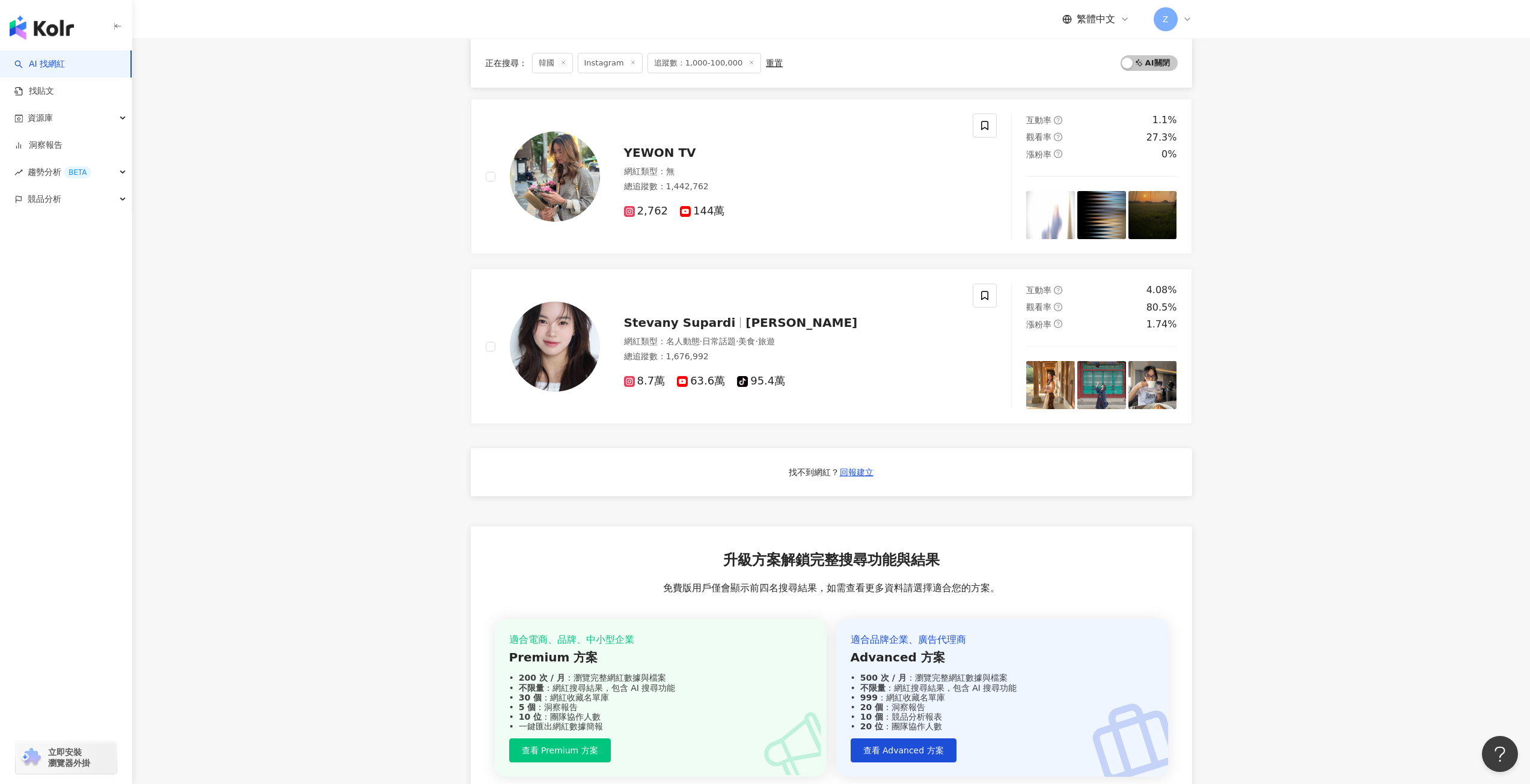
scroll to position [180, 0]
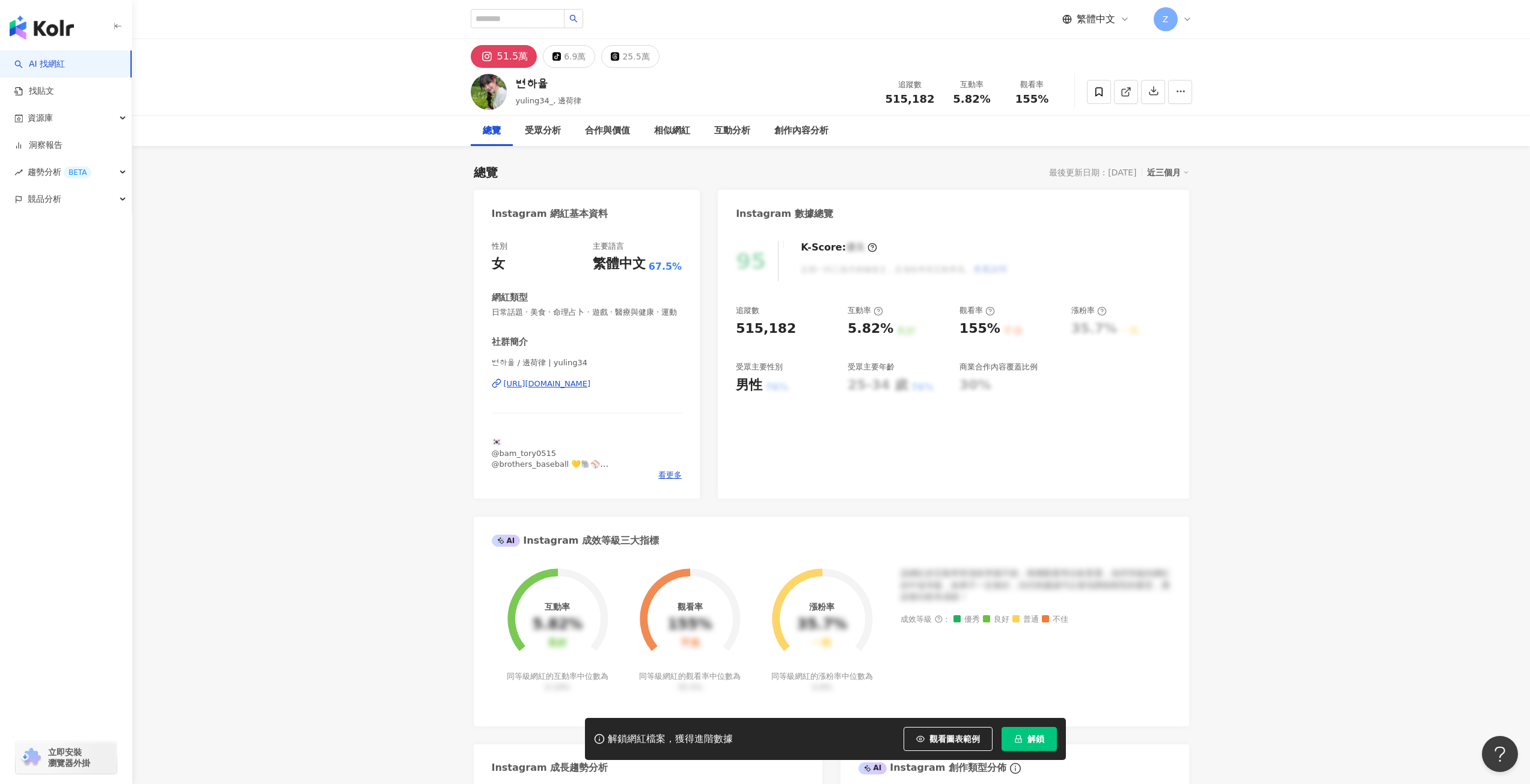
click at [577, 385] on div "https://www.instagram.com/yuling34/" at bounding box center [547, 383] width 87 height 11
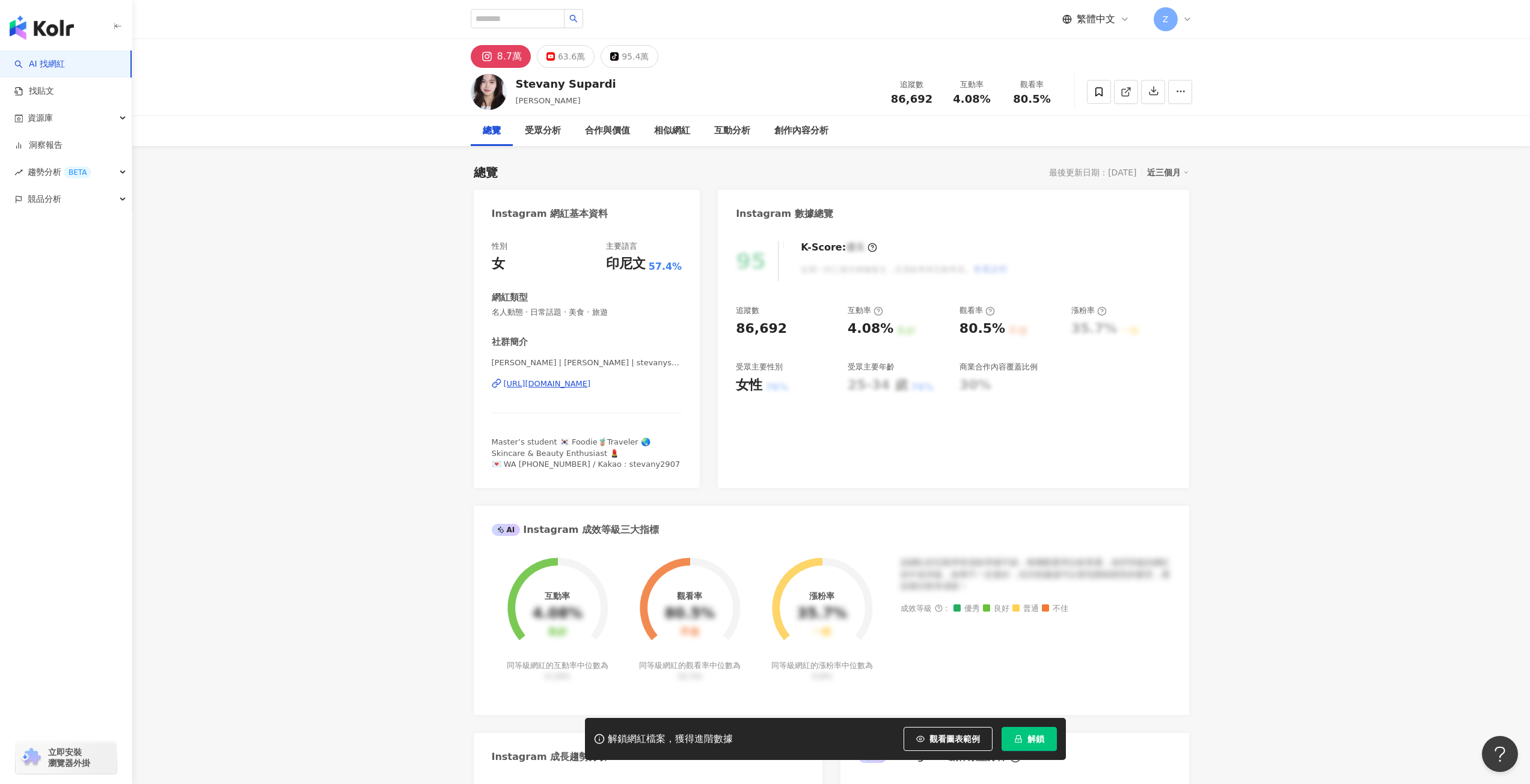
click at [591, 385] on div "[URL][DOMAIN_NAME]" at bounding box center [547, 383] width 87 height 11
